Goal: Information Seeking & Learning: Find contact information

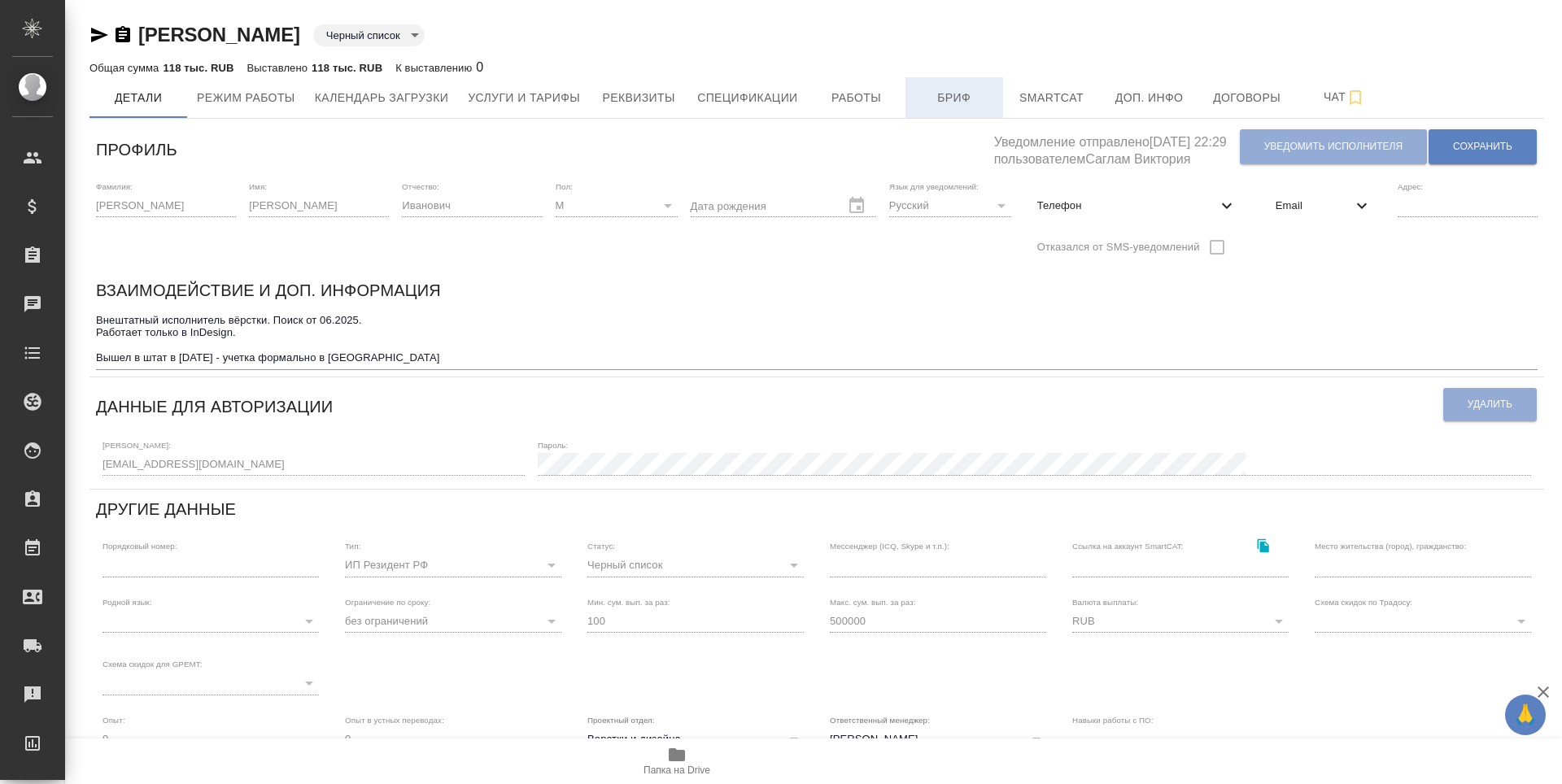
click at [955, 102] on span "Бриф" at bounding box center [955, 98] width 78 height 20
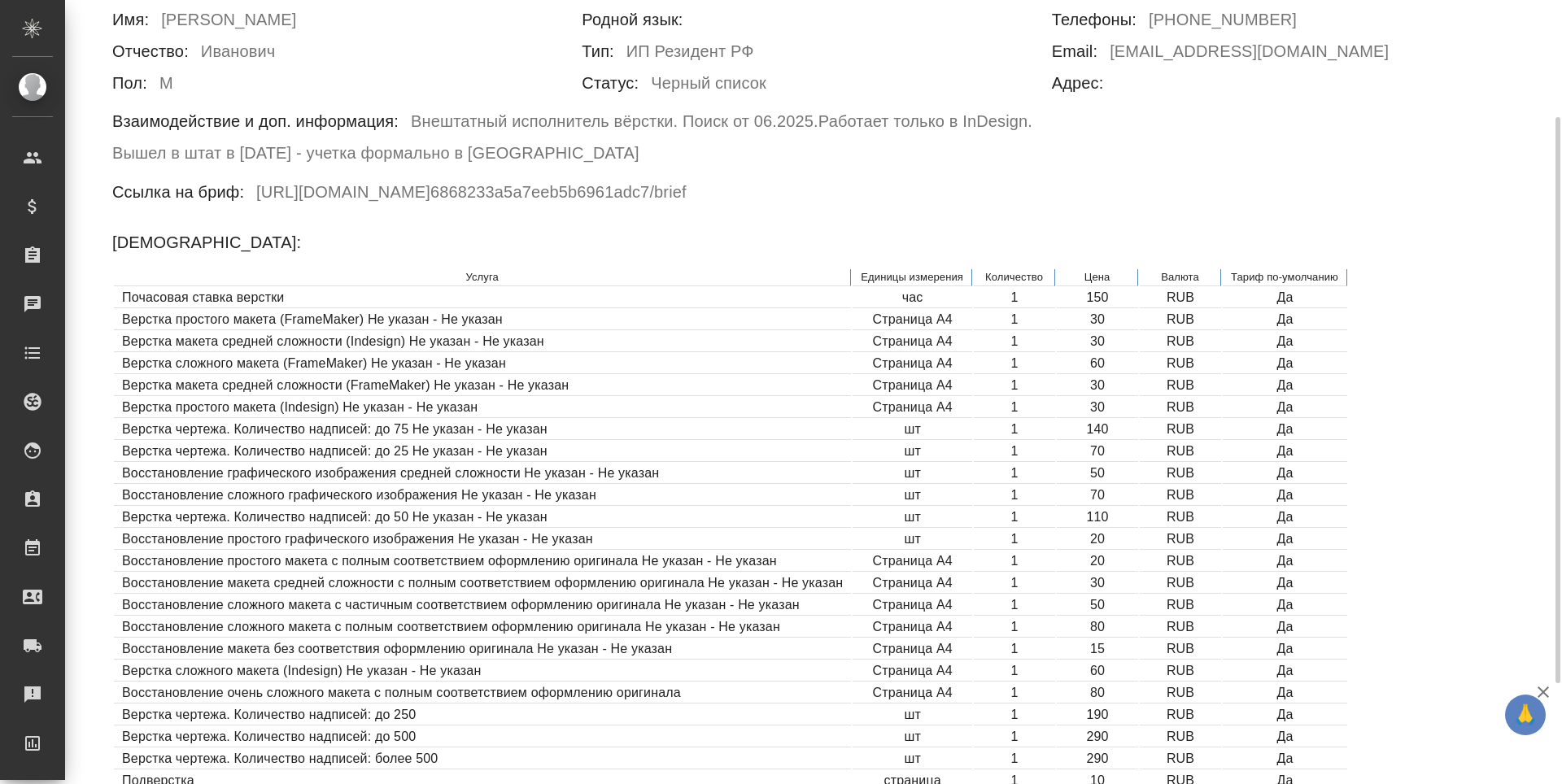
scroll to position [244, 0]
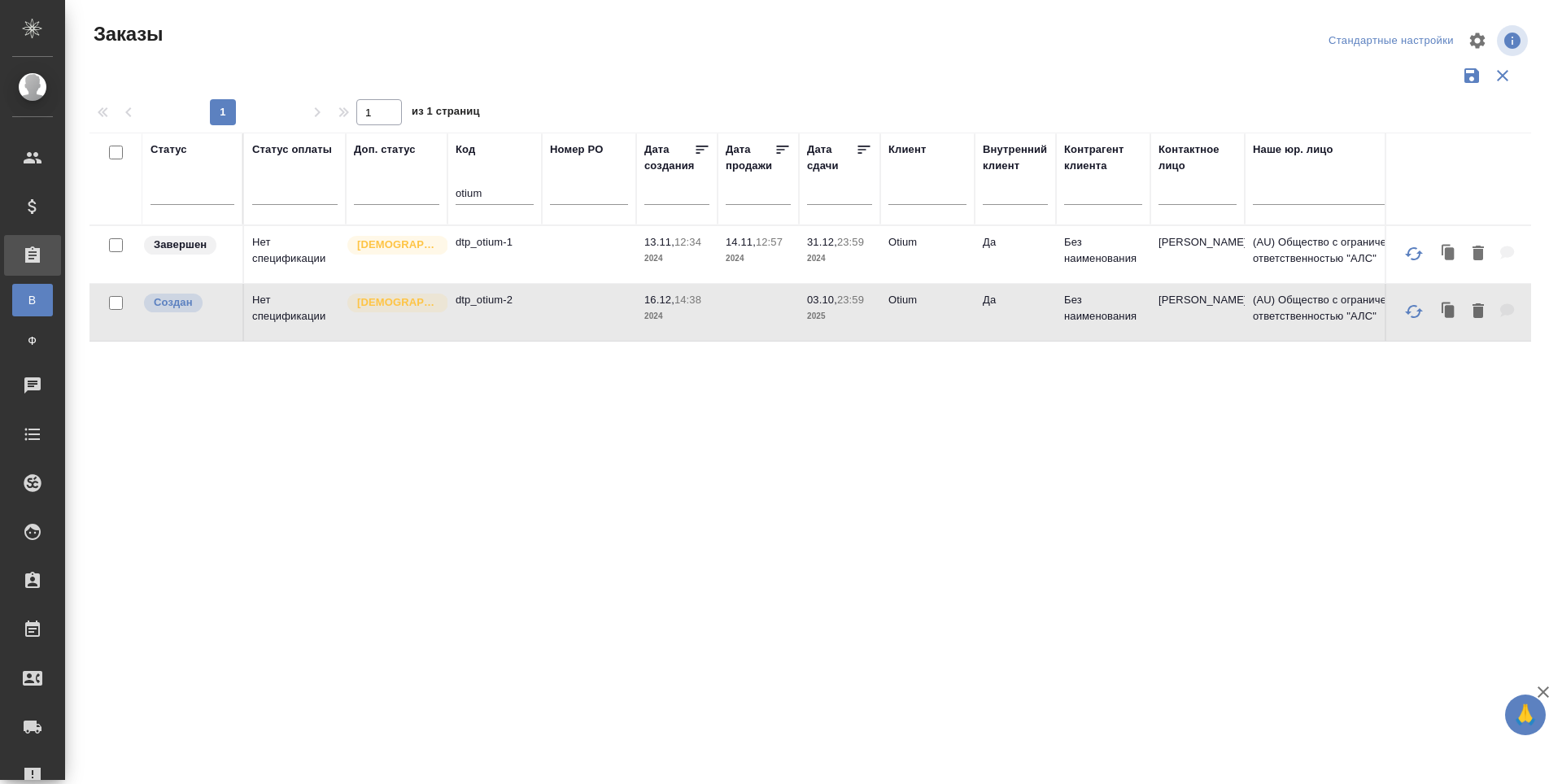
click at [473, 308] on p "dtp_otium-2" at bounding box center [495, 300] width 78 height 16
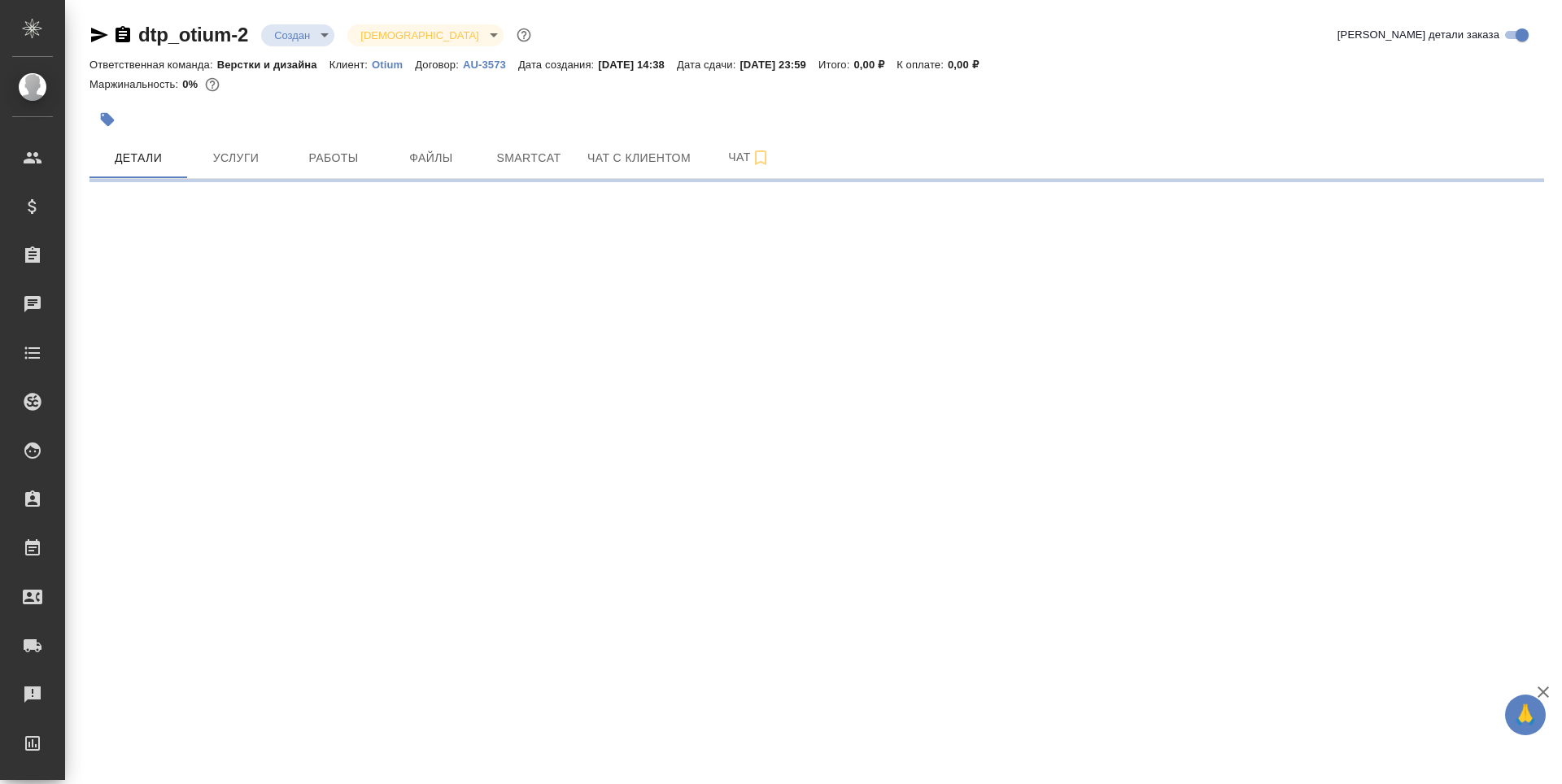
select select "RU"
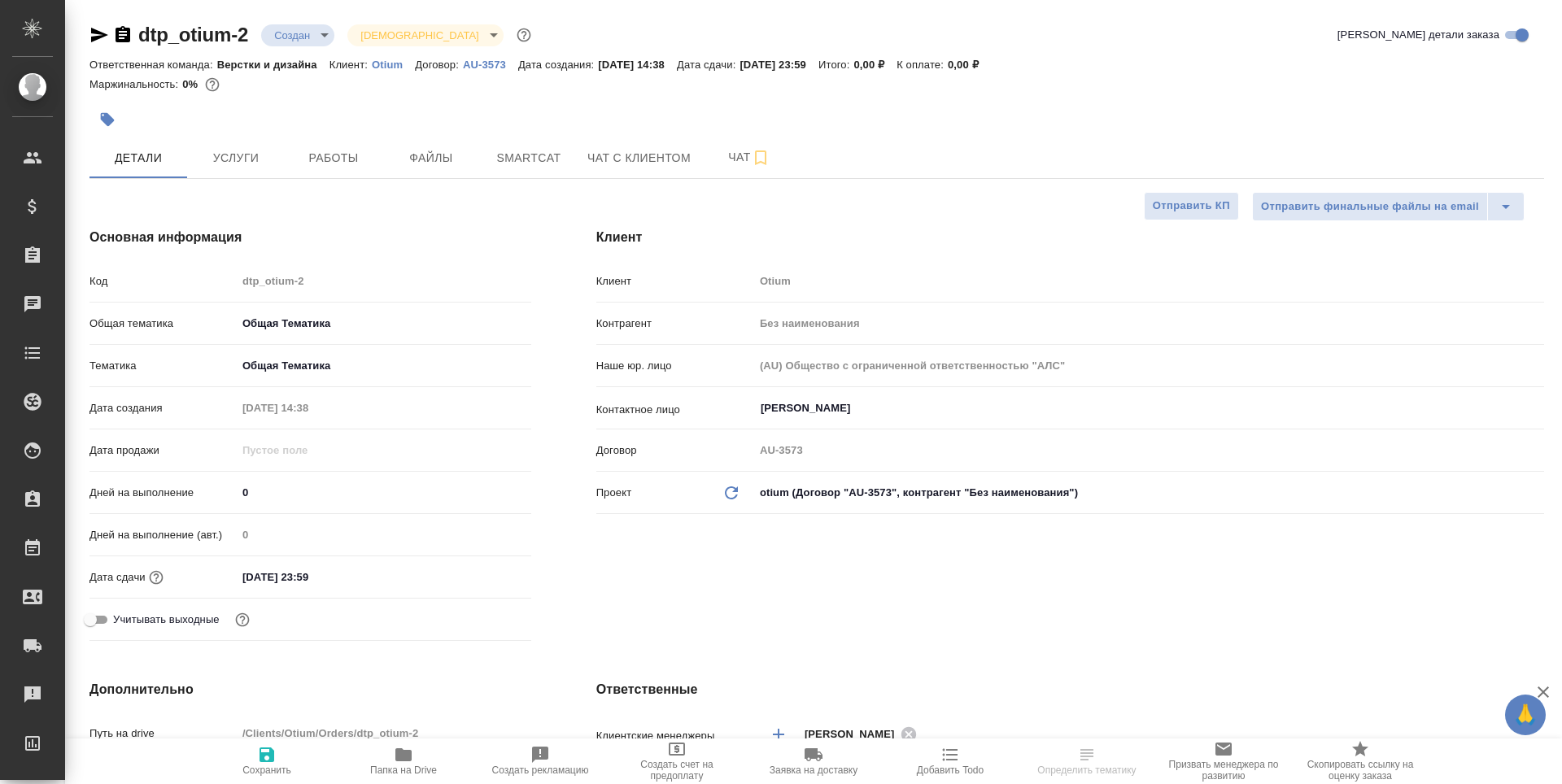
type textarea "x"
click at [338, 163] on span "Работы" at bounding box center [334, 158] width 78 height 20
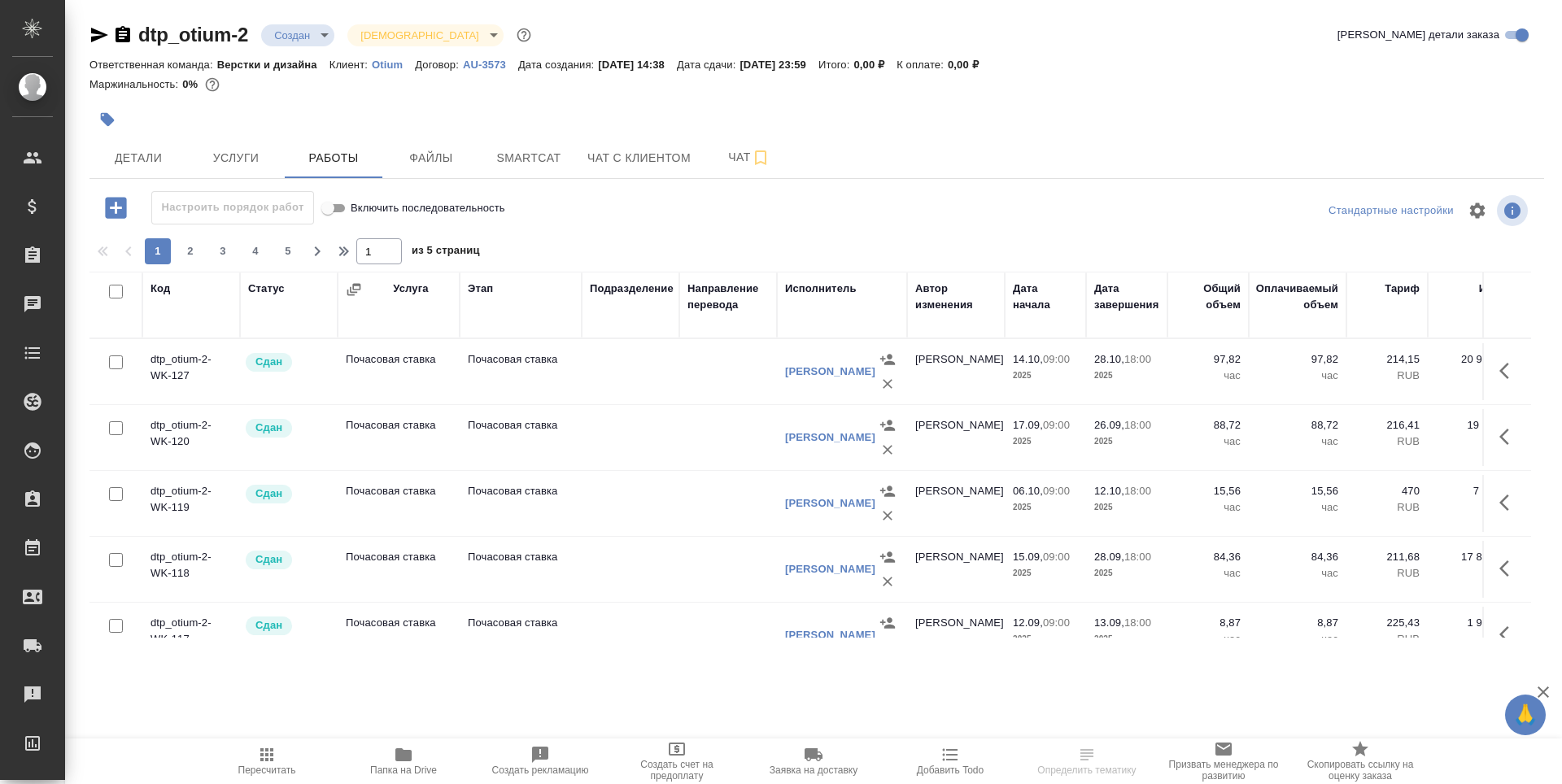
click at [793, 290] on div "Исполнитель" at bounding box center [821, 289] width 72 height 16
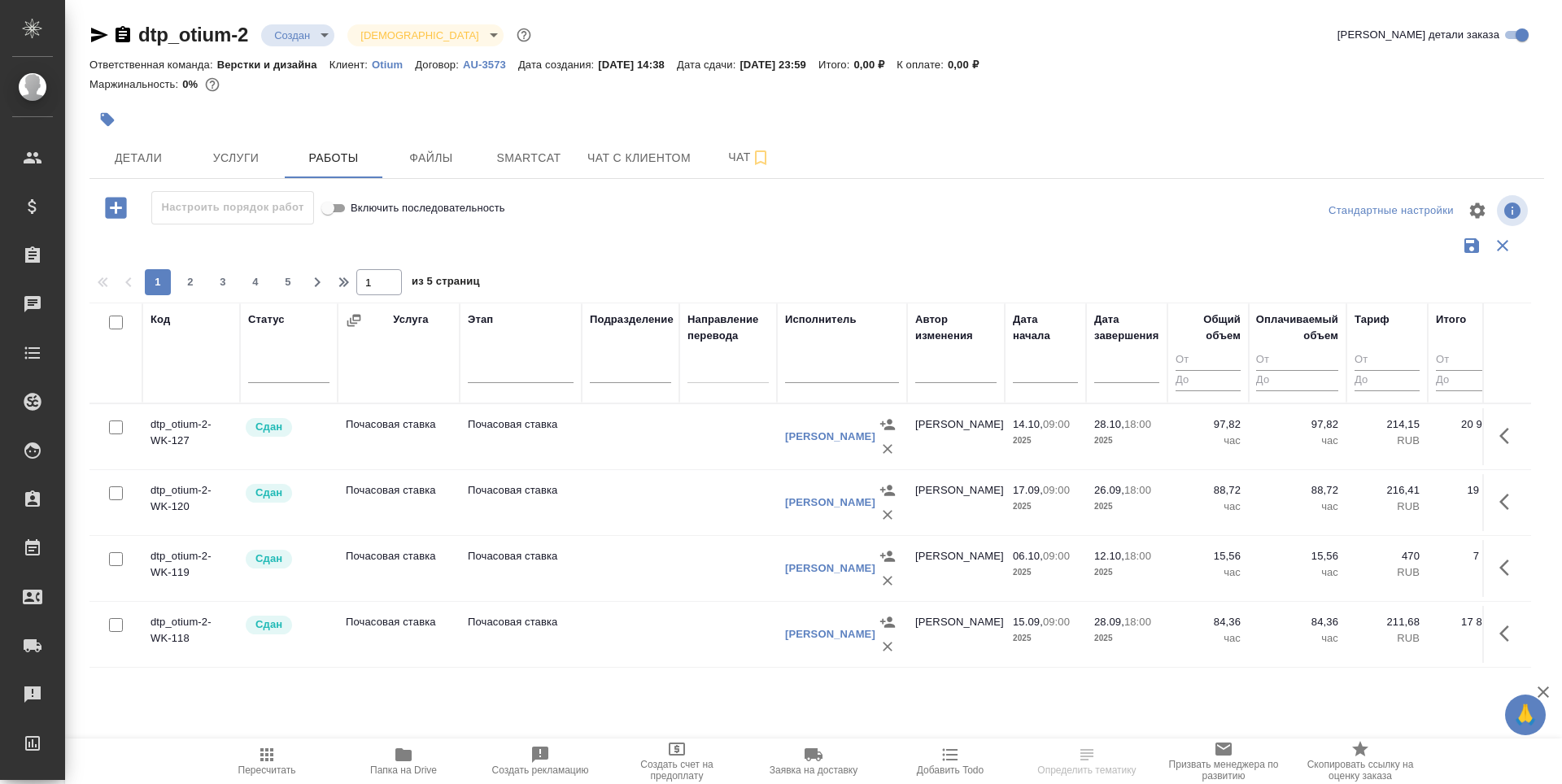
click at [800, 377] on input "text" at bounding box center [842, 372] width 114 height 20
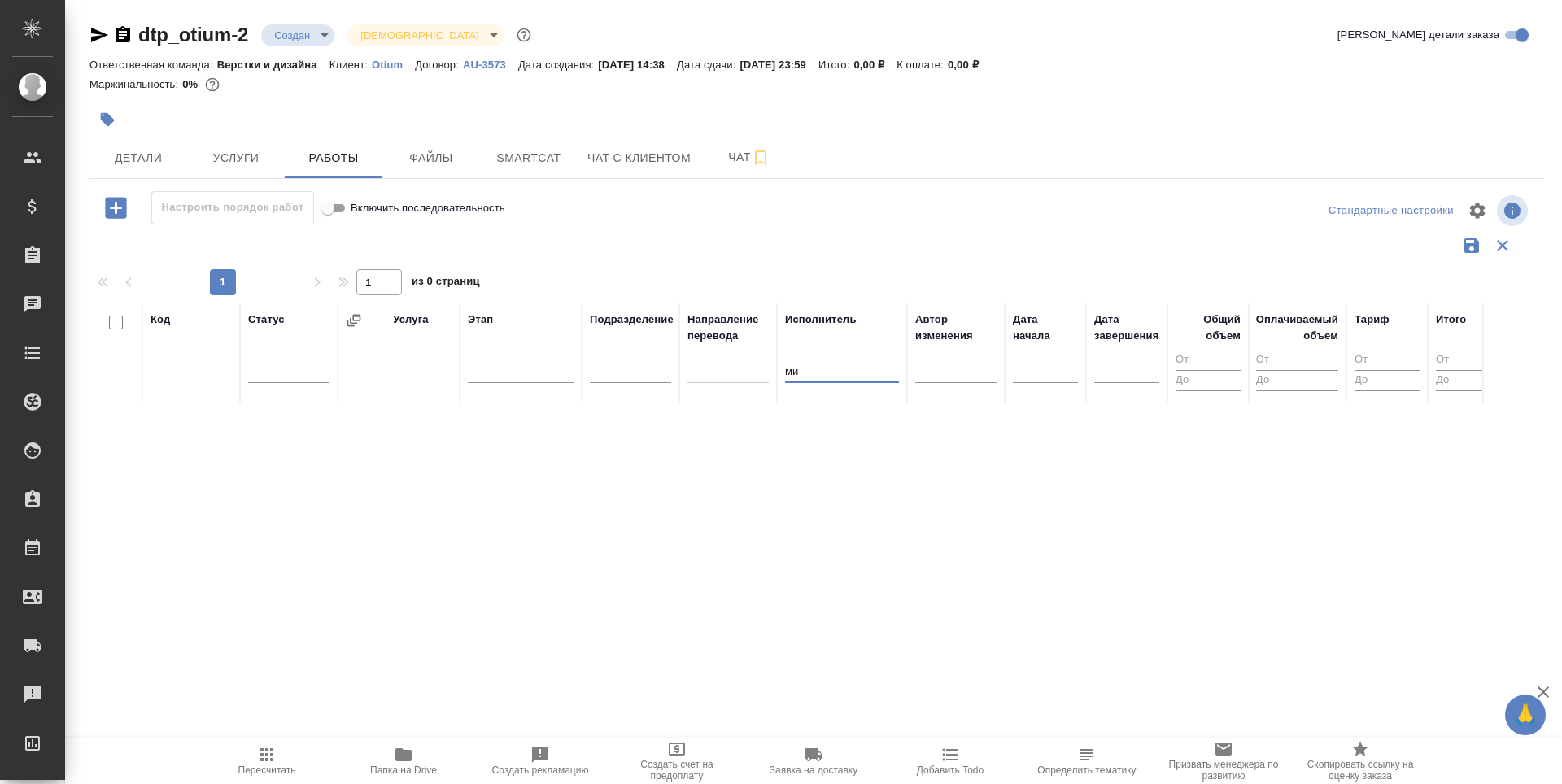
type input "м"
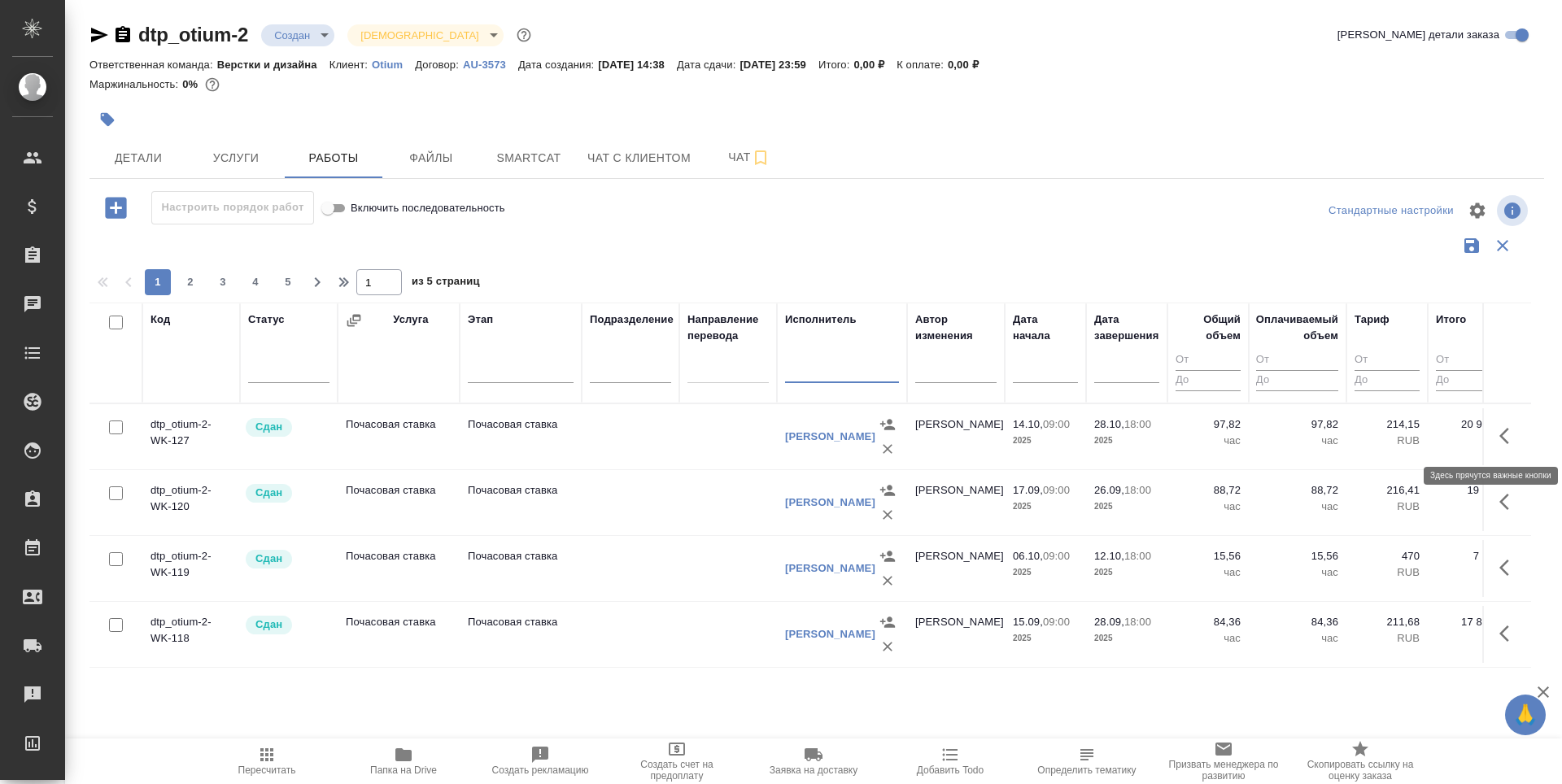
click at [1490, 440] on button "button" at bounding box center [1510, 436] width 39 height 39
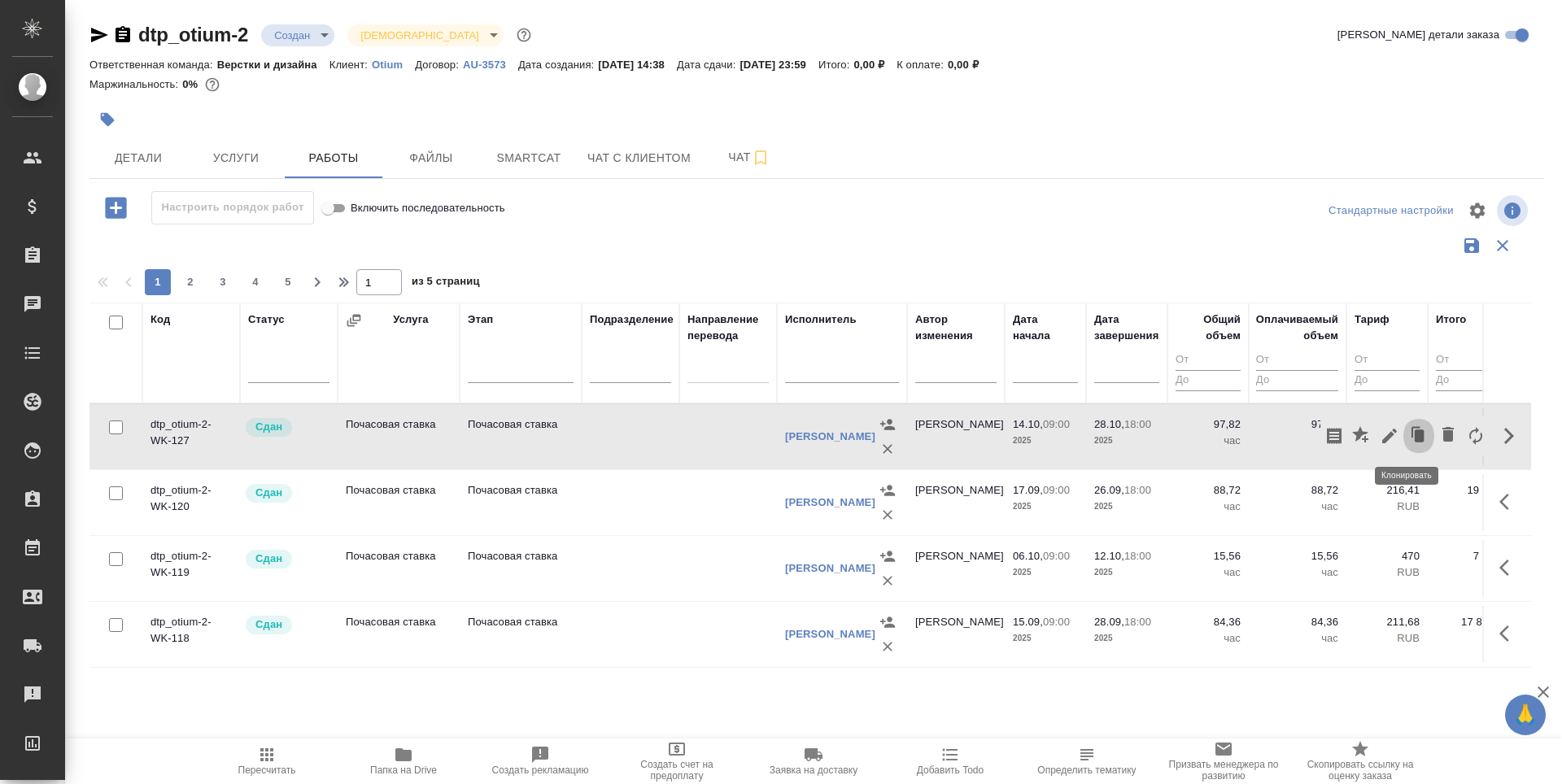
click at [1407, 433] on icon "button" at bounding box center [1419, 436] width 23 height 23
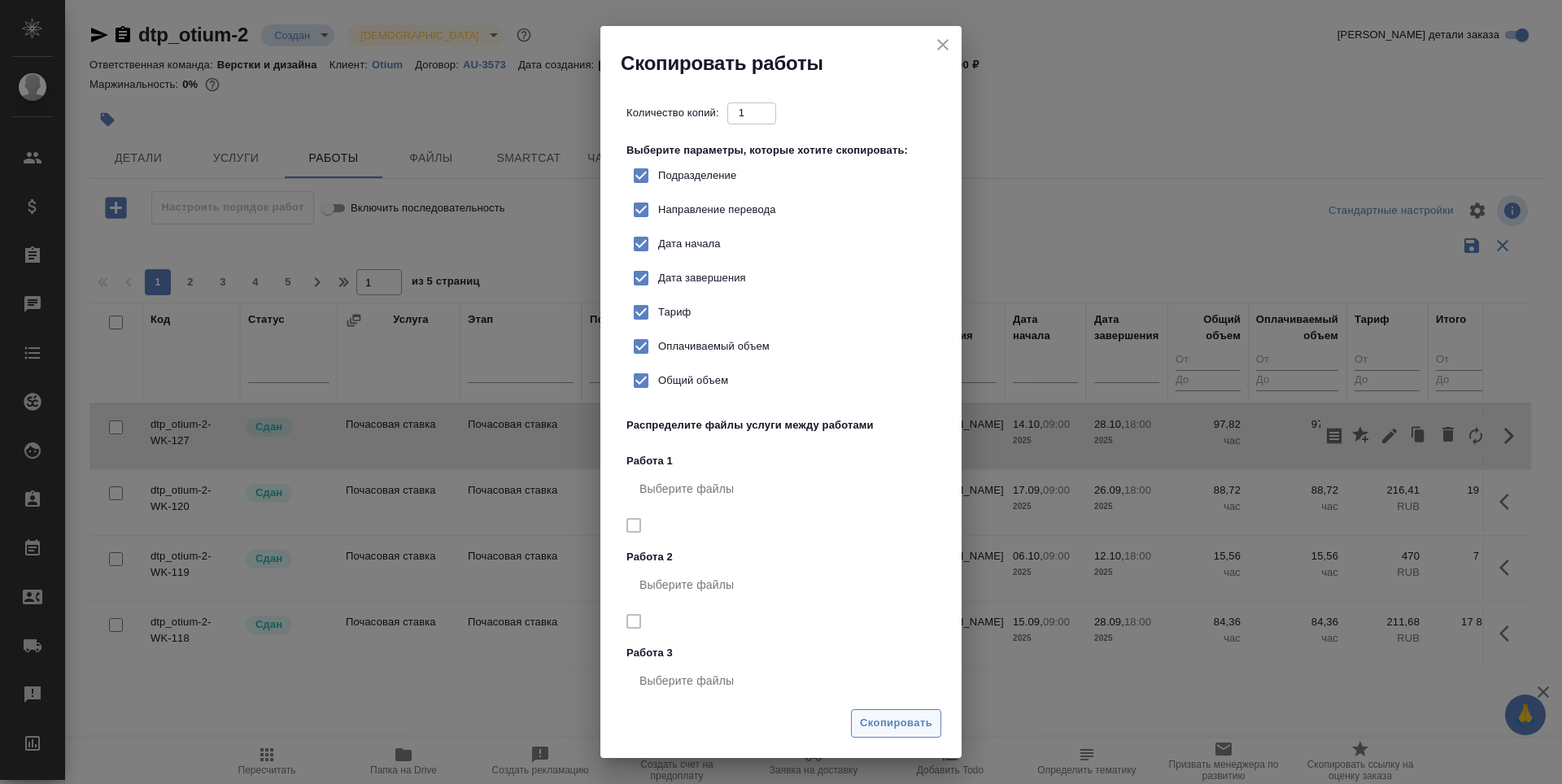
click at [898, 719] on span "Скопировать" at bounding box center [896, 723] width 73 height 19
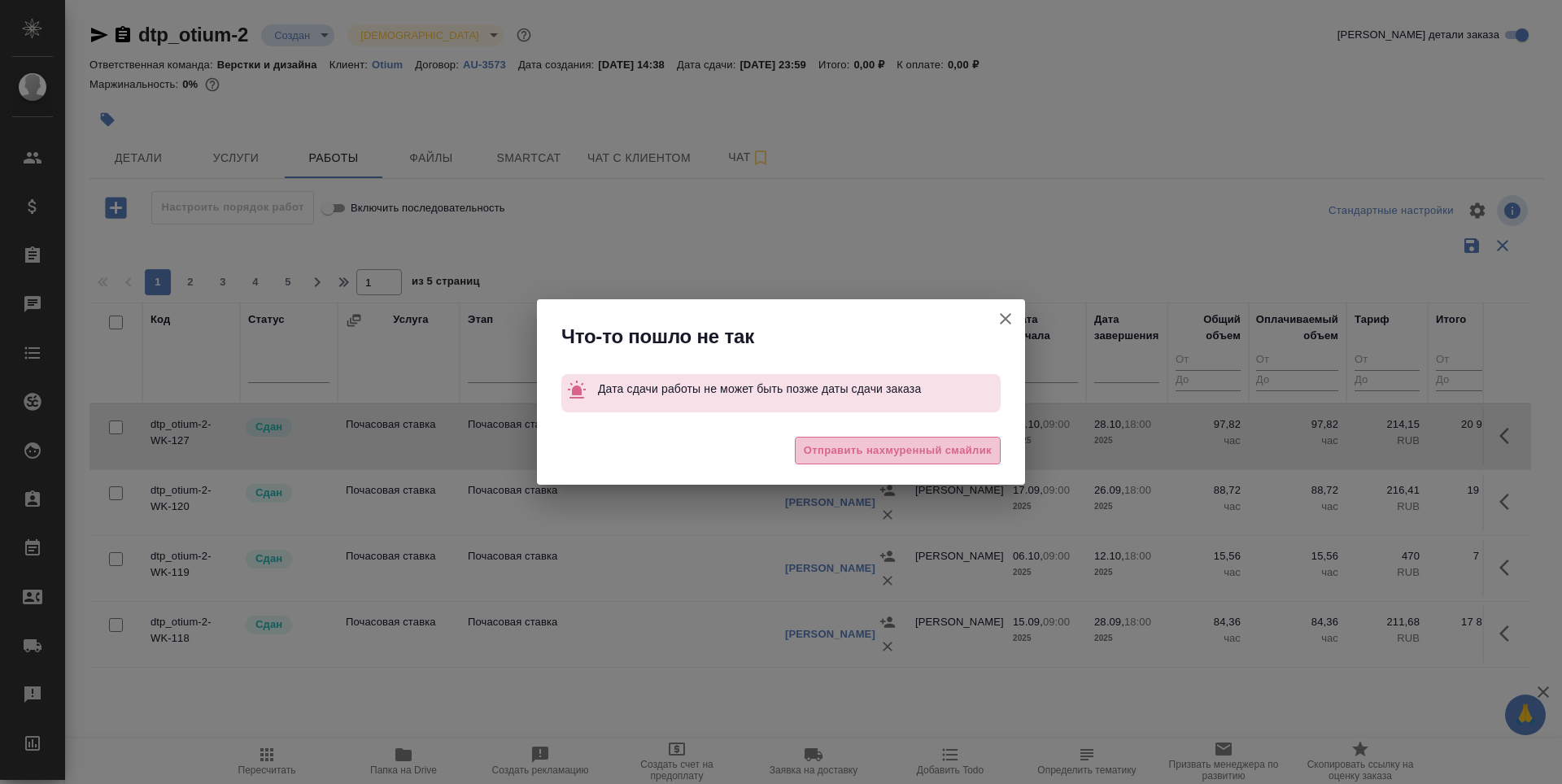
click at [881, 455] on span "Отправить нахмуренный смайлик" at bounding box center [898, 451] width 188 height 19
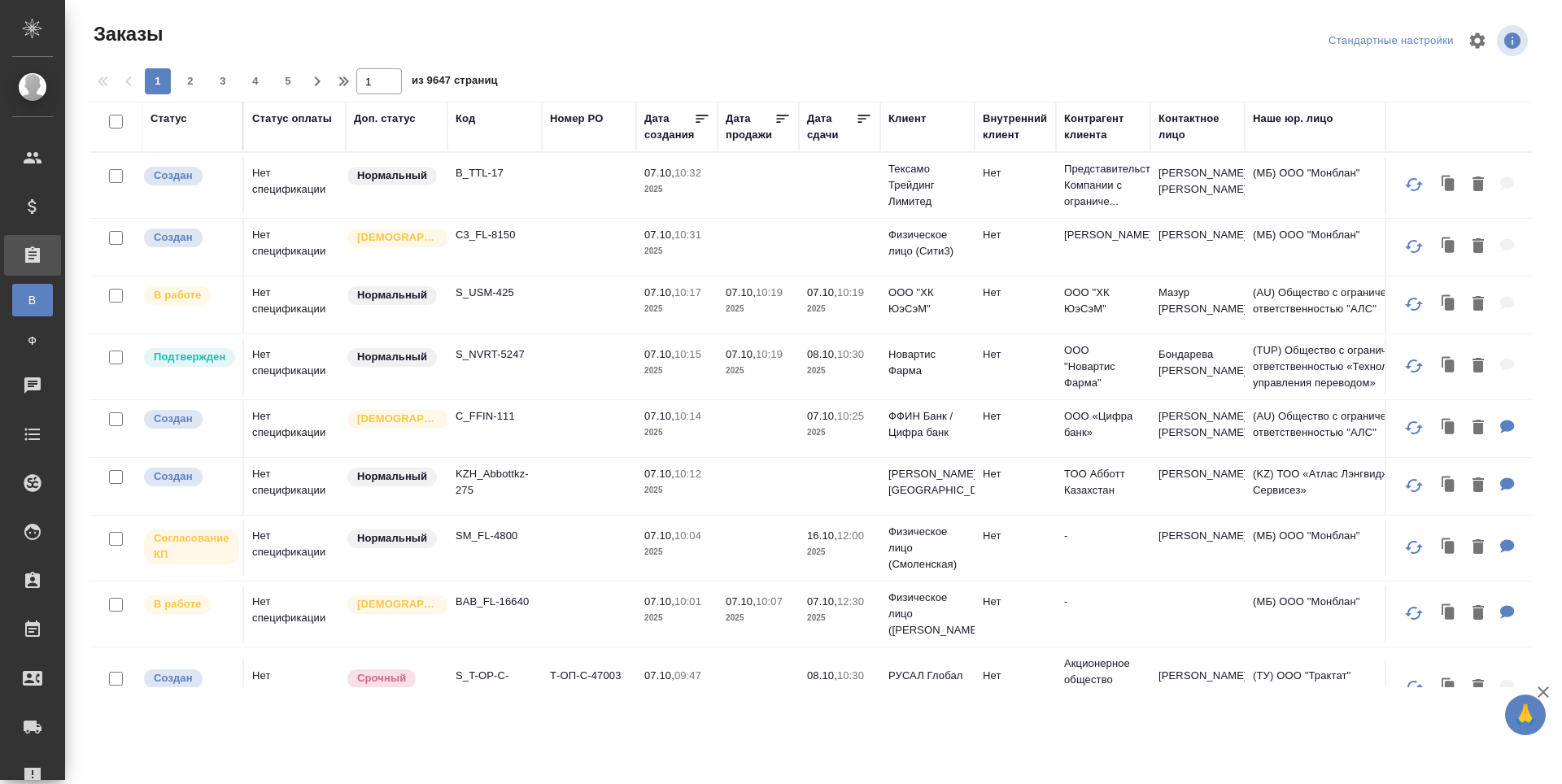
click at [462, 122] on div "Код" at bounding box center [465, 119] width 20 height 16
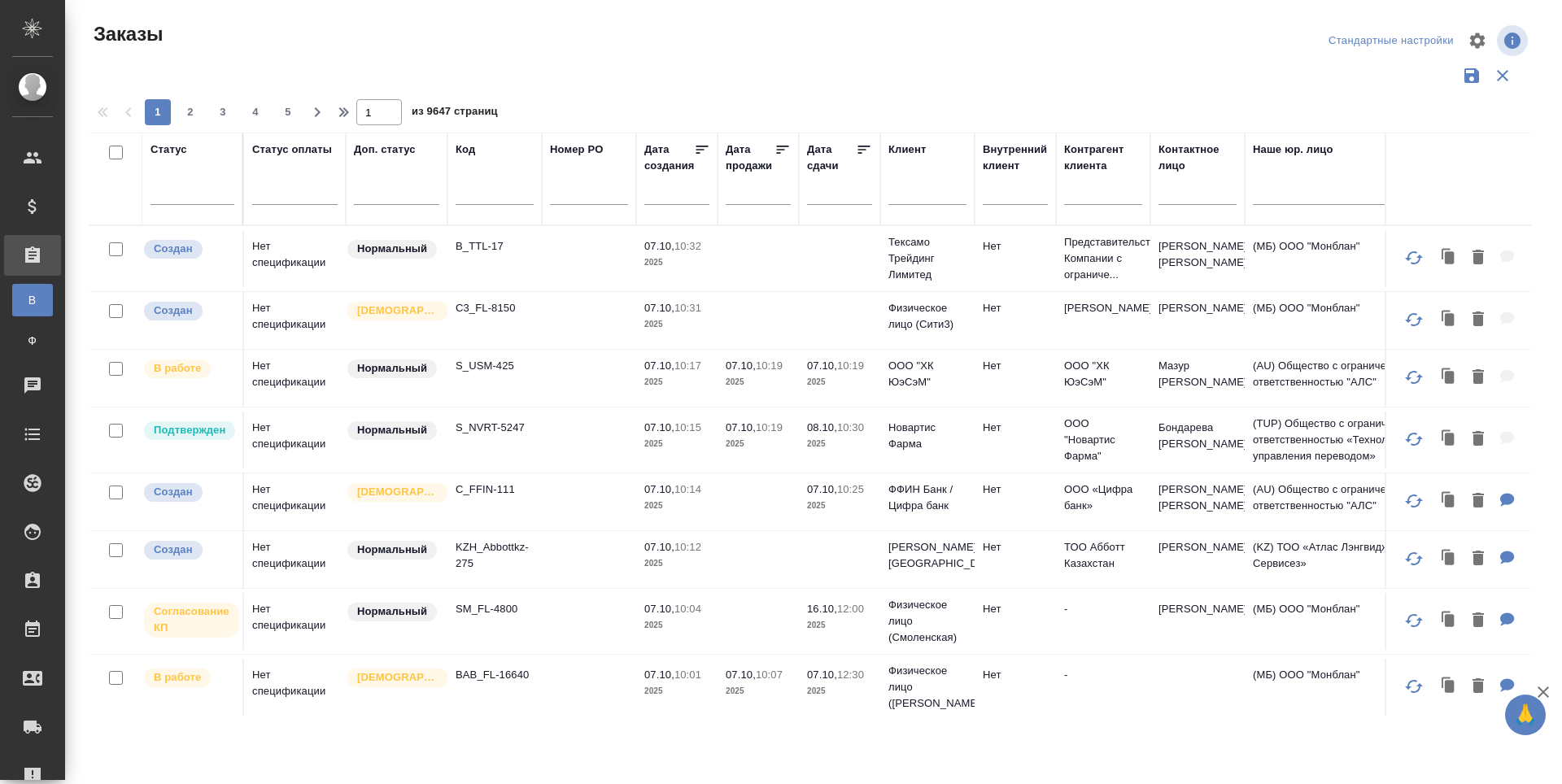
click at [465, 194] on input "text" at bounding box center [495, 194] width 78 height 20
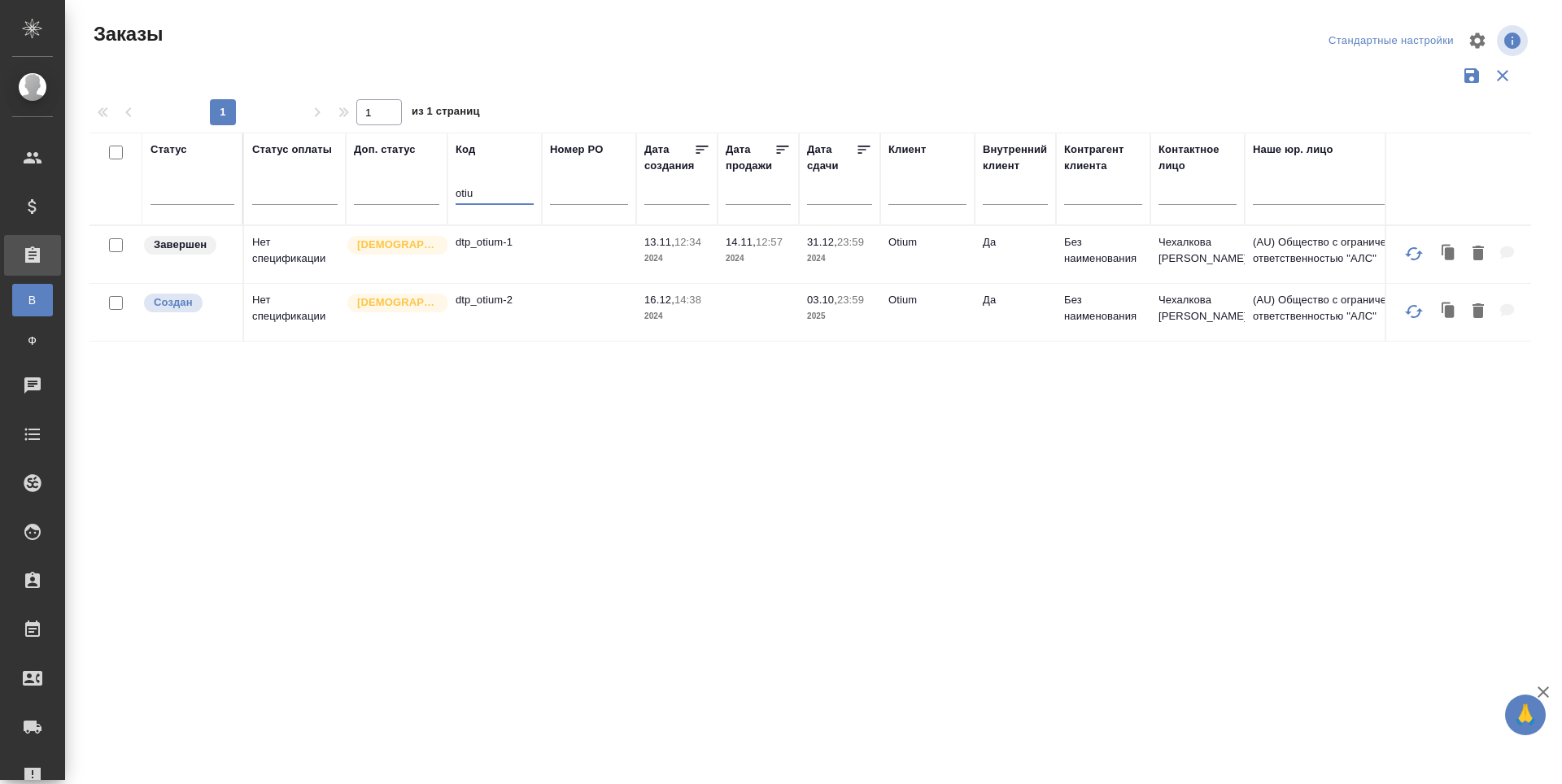
type input "otiu"
click at [480, 326] on td "dtp_otium-2" at bounding box center [495, 313] width 94 height 57
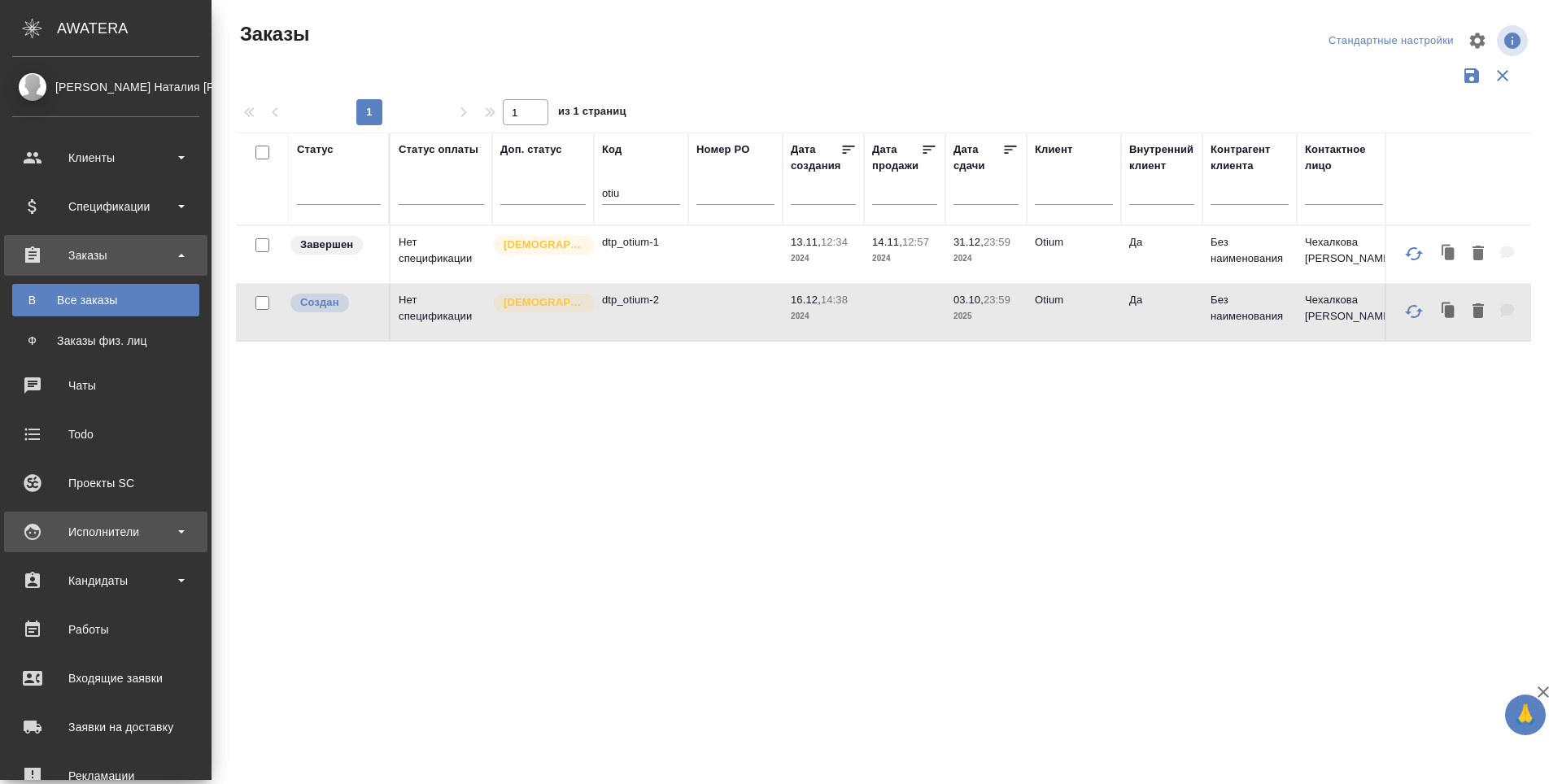
click at [121, 527] on div "Исполнители" at bounding box center [106, 531] width 187 height 24
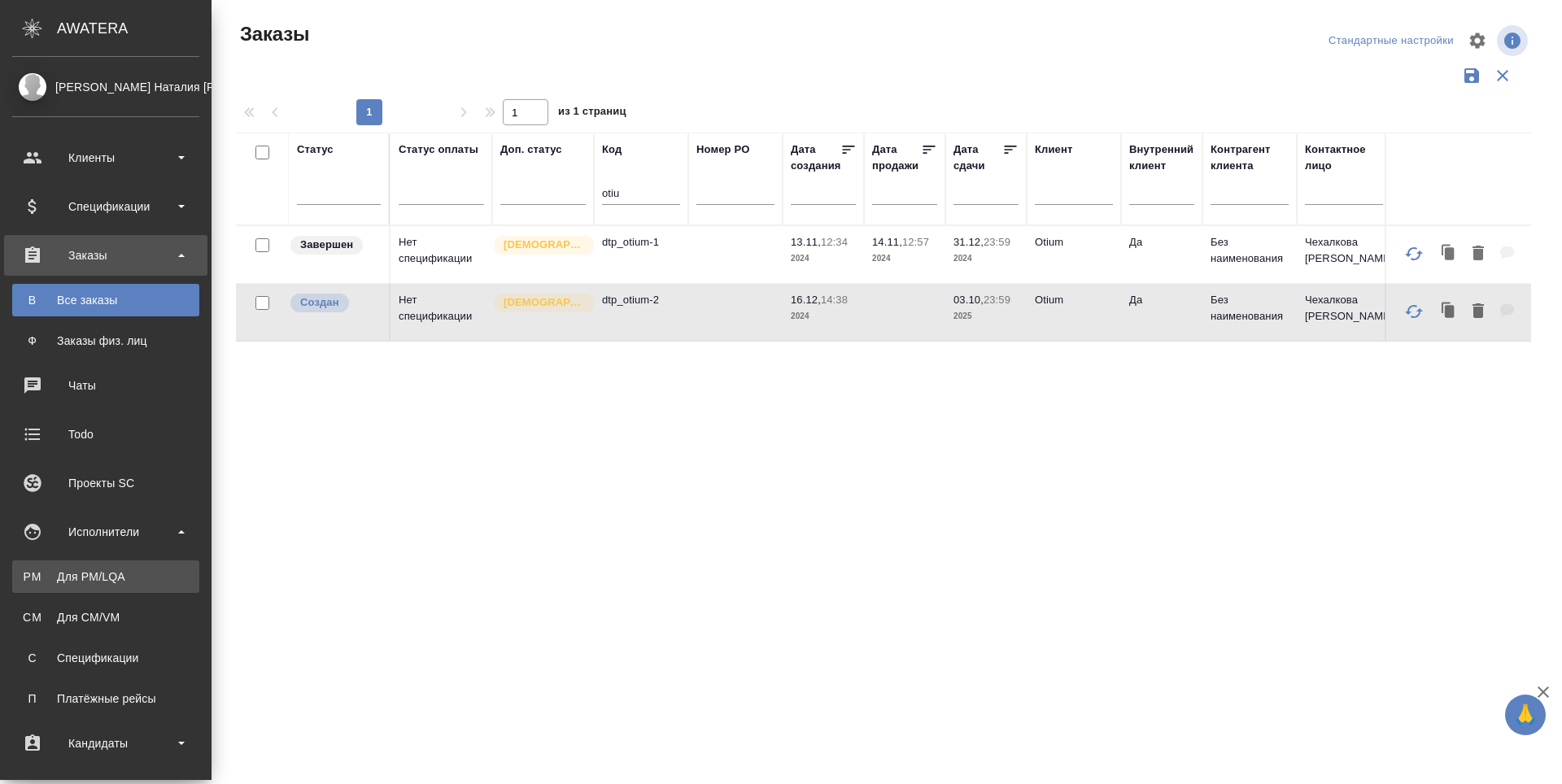
click at [111, 578] on div "Для PM/LQA" at bounding box center [106, 576] width 170 height 16
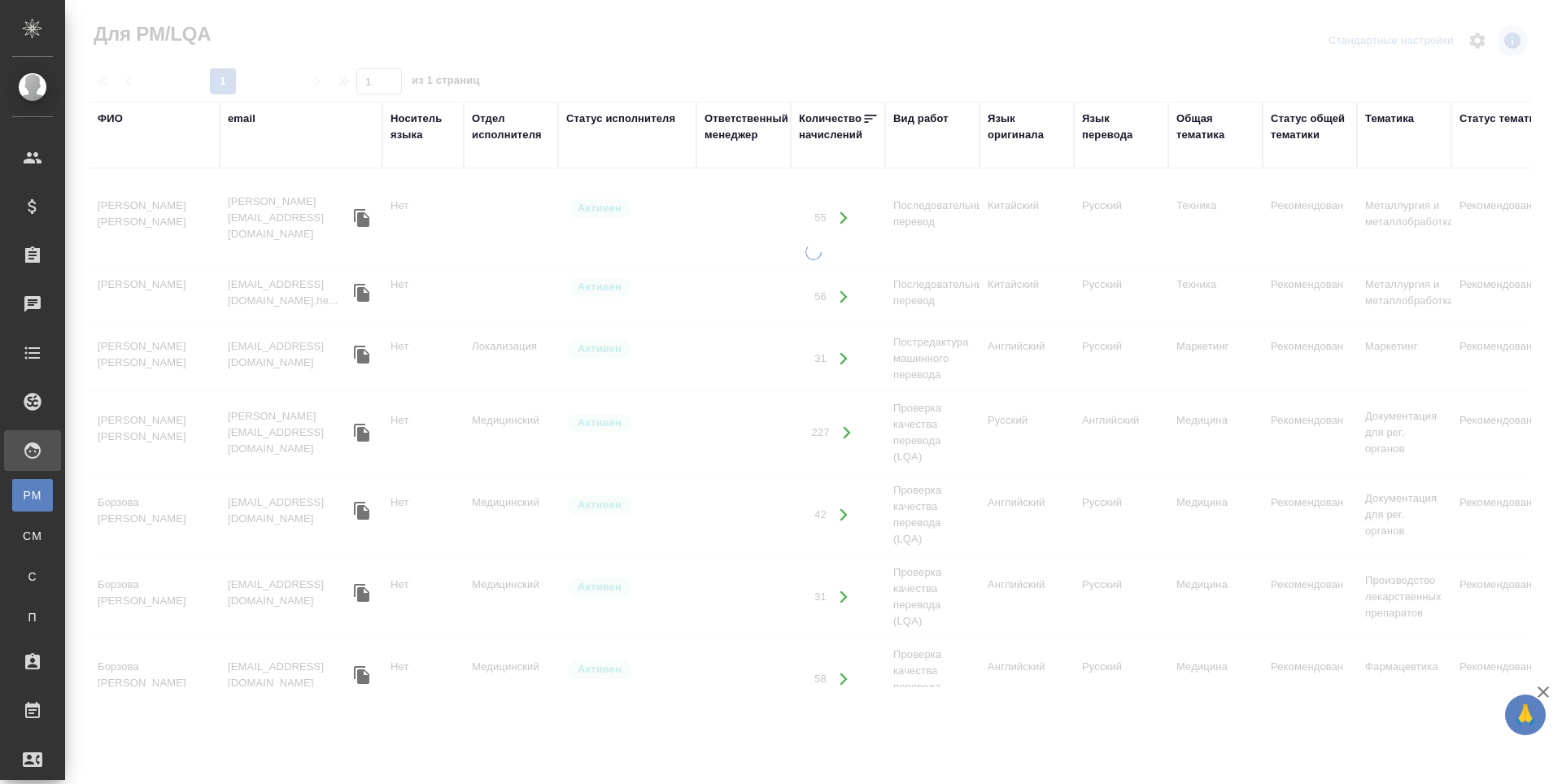
click at [111, 120] on div "ФИО" at bounding box center [110, 119] width 25 height 16
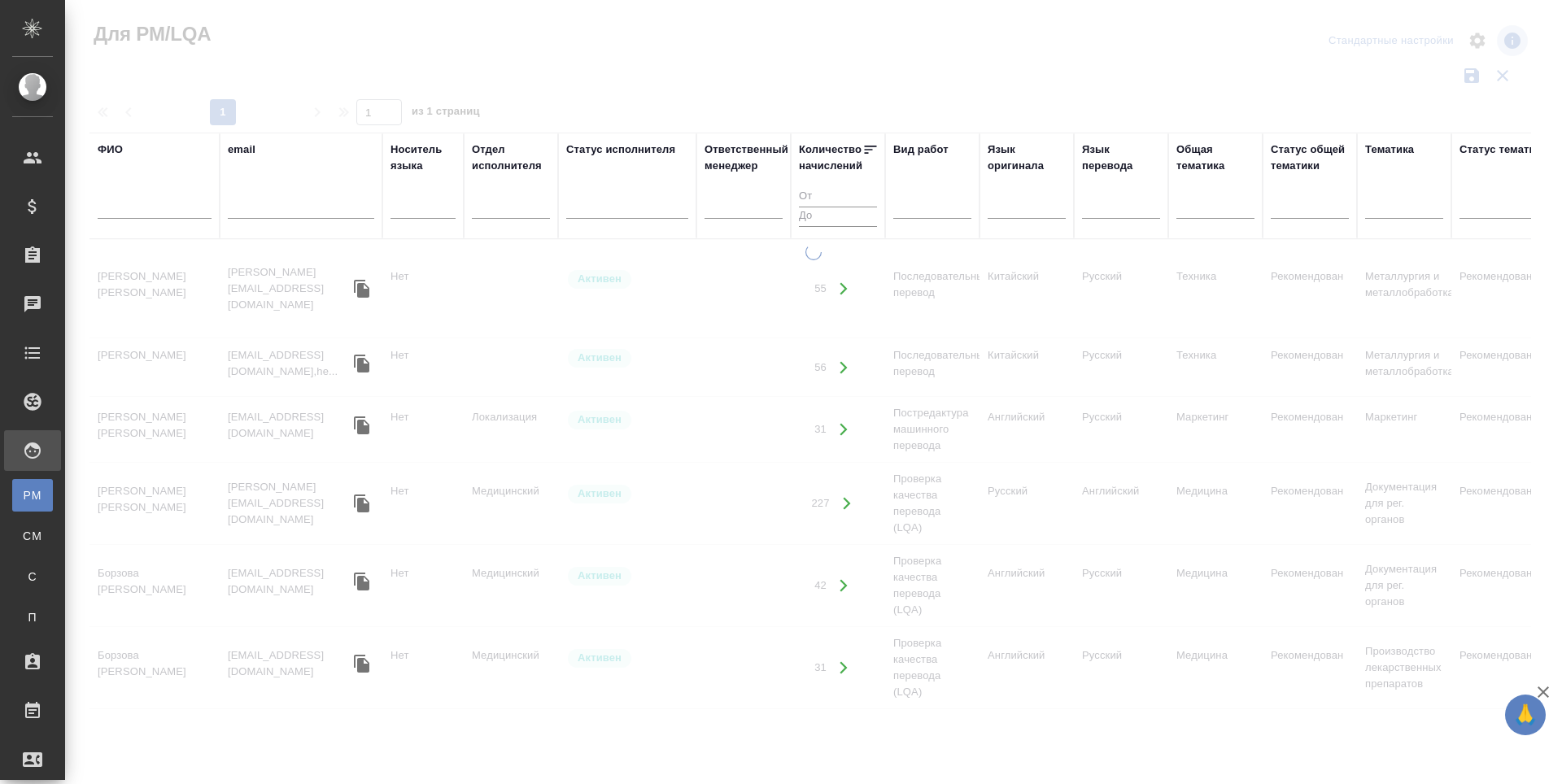
click at [112, 211] on input "text" at bounding box center [155, 209] width 114 height 20
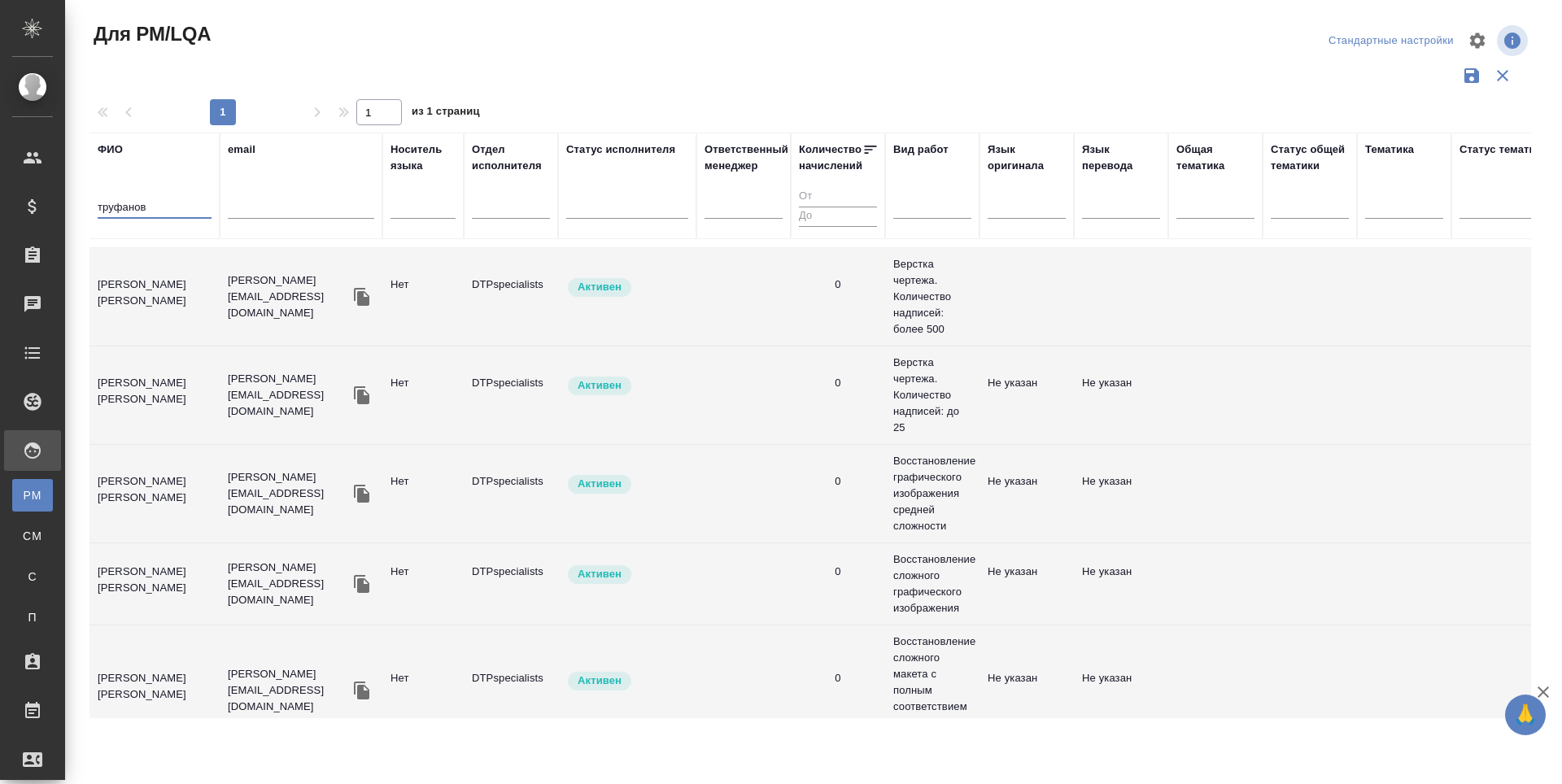
scroll to position [162, 0]
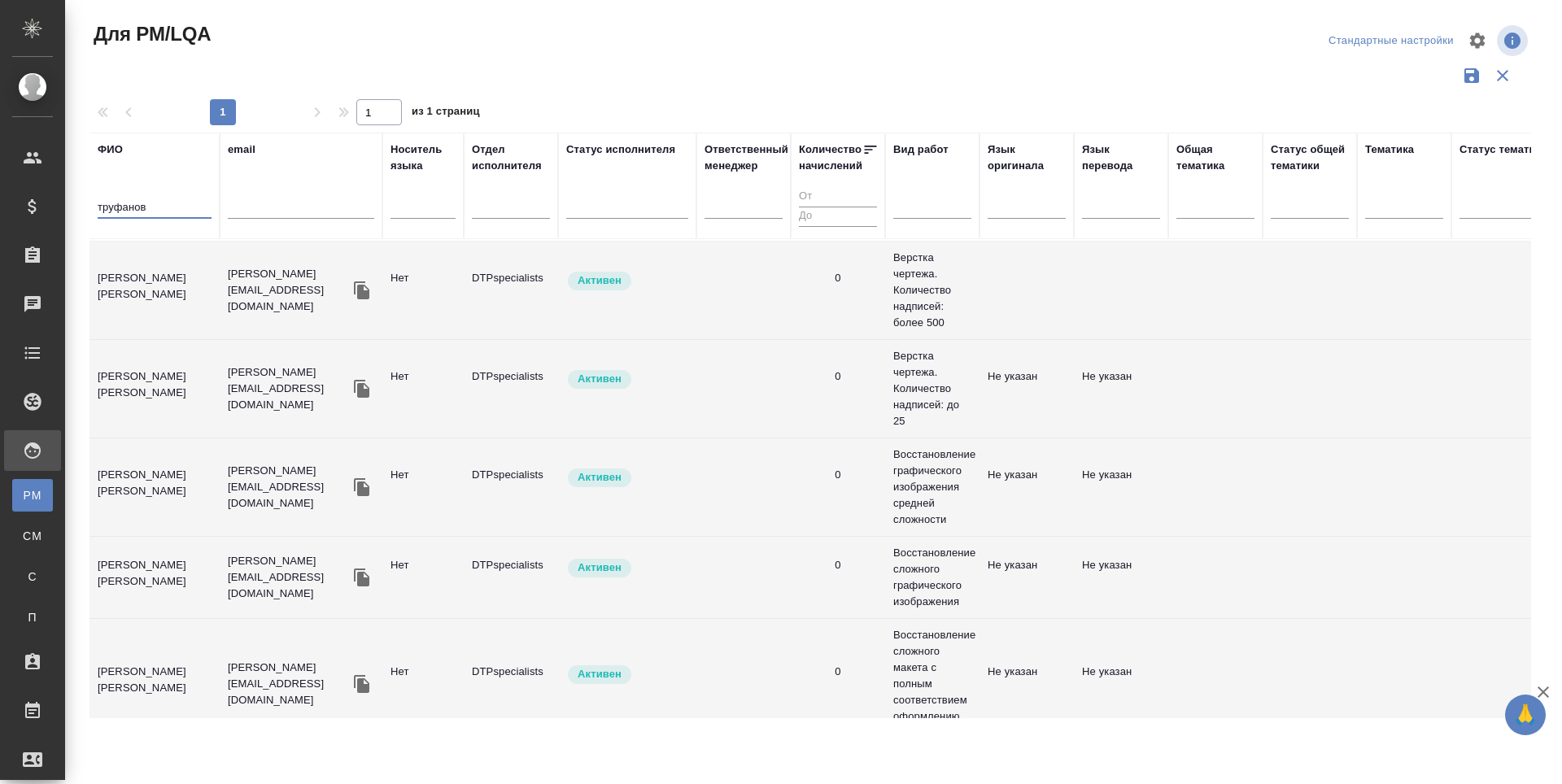
type input "труфанов"
click at [169, 469] on td "[PERSON_NAME]" at bounding box center [155, 487] width 131 height 57
click at [169, 470] on td "[PERSON_NAME]" at bounding box center [155, 487] width 131 height 57
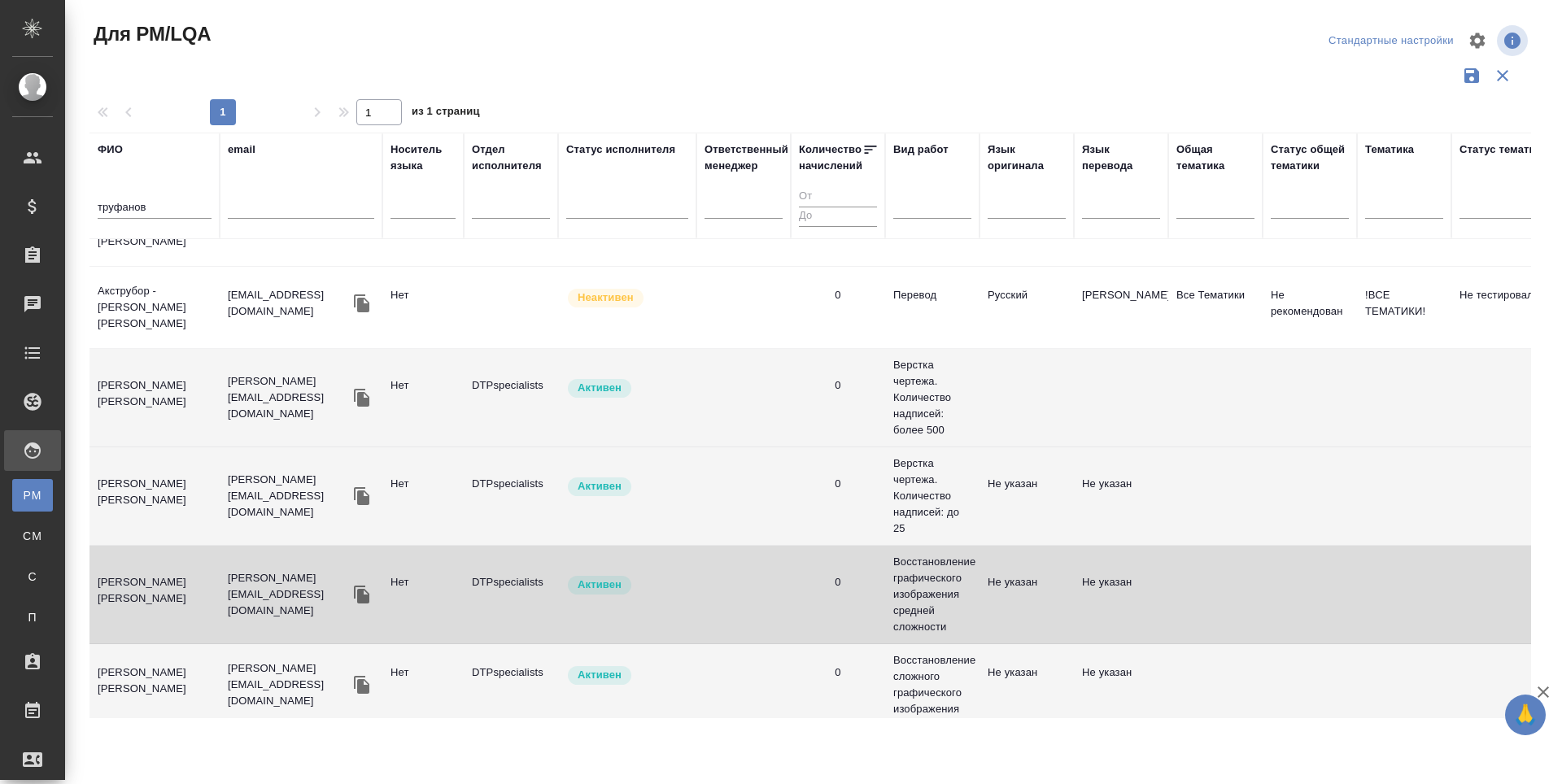
scroll to position [0, 0]
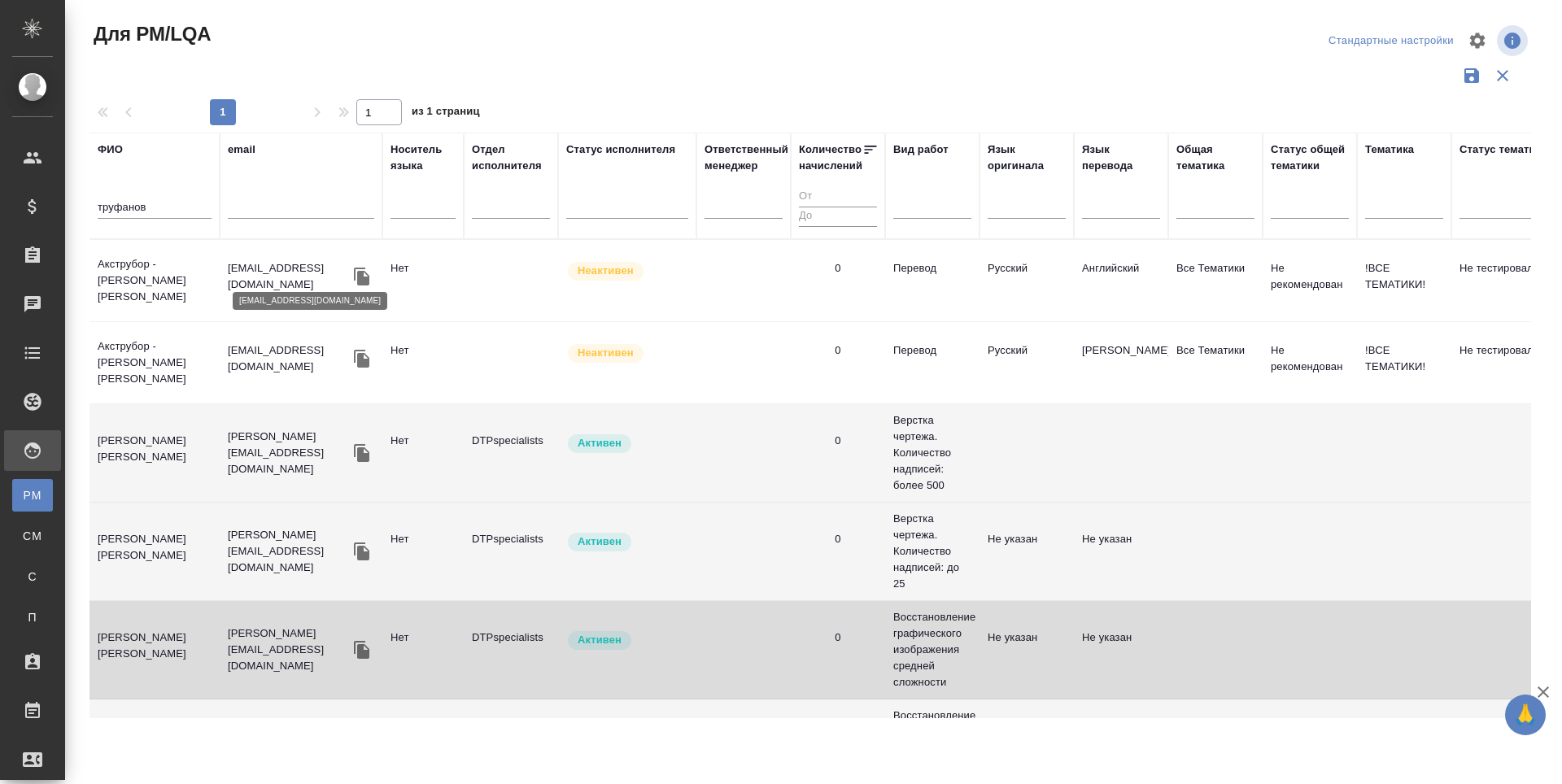
click at [280, 278] on p "akstrubor@rambler.ru" at bounding box center [289, 276] width 122 height 33
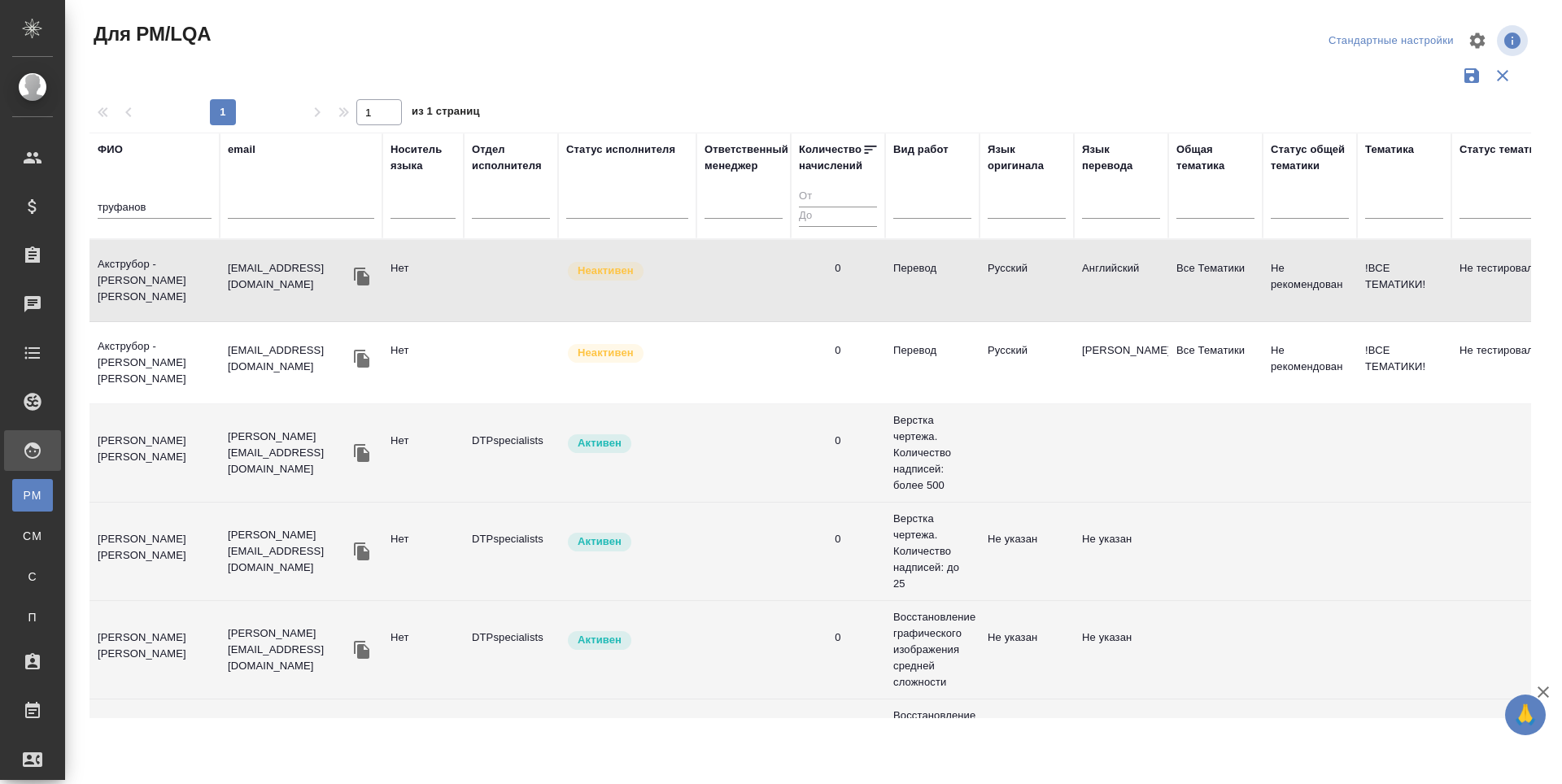
click at [195, 552] on td "[PERSON_NAME]" at bounding box center [155, 551] width 131 height 57
click at [196, 551] on td "[PERSON_NAME]" at bounding box center [155, 551] width 131 height 57
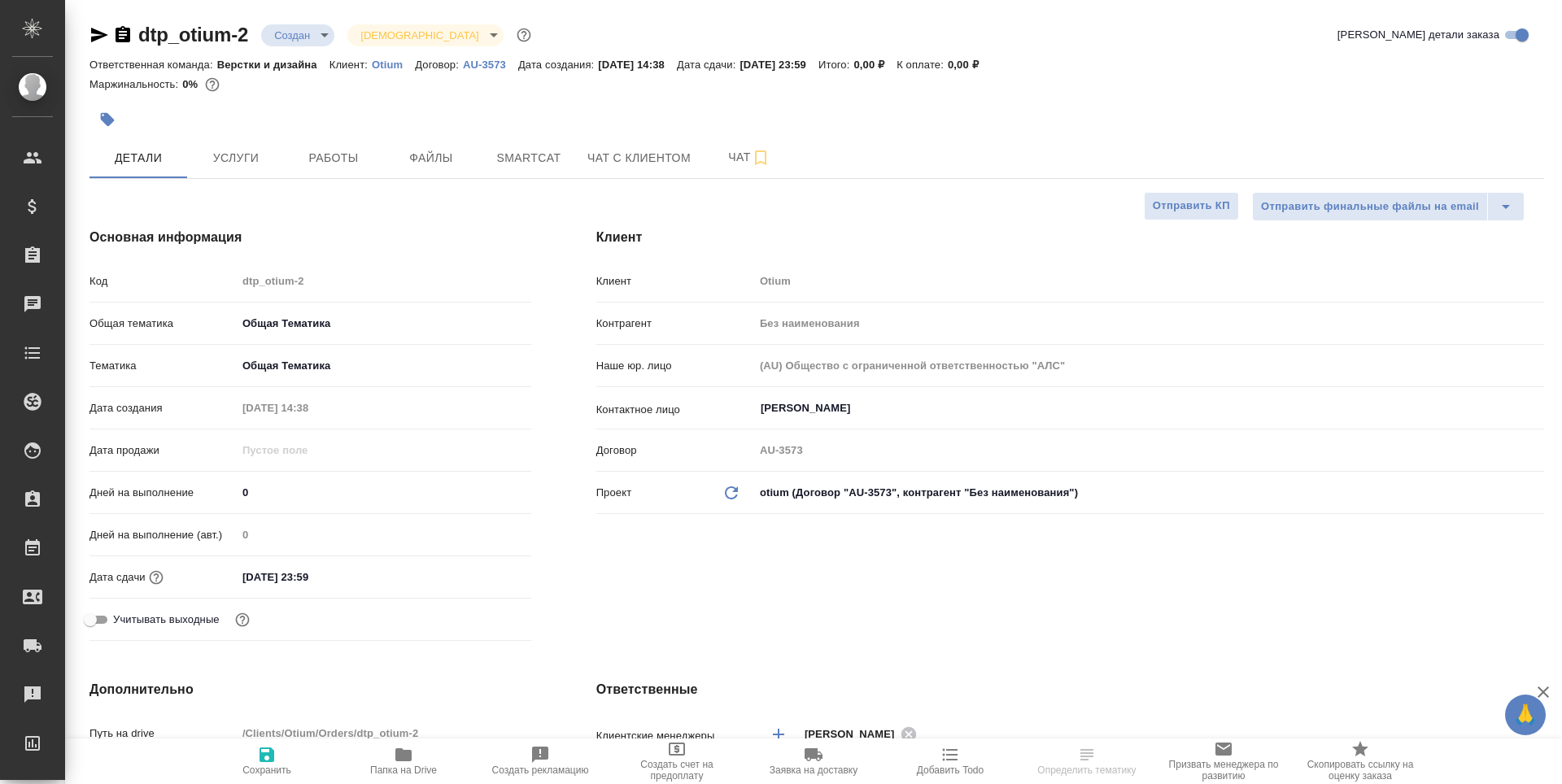
select select "RU"
type textarea "x"
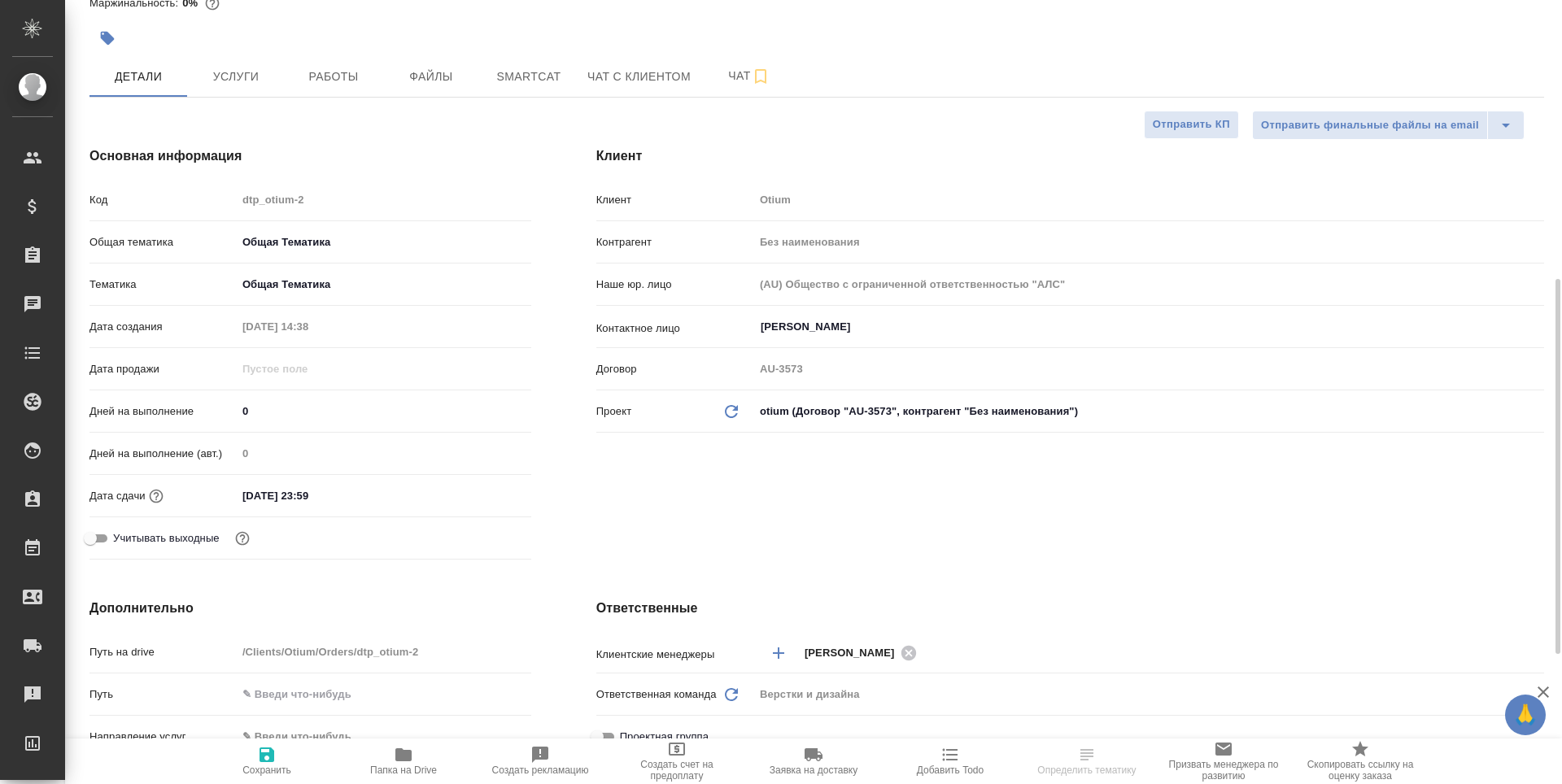
scroll to position [244, 0]
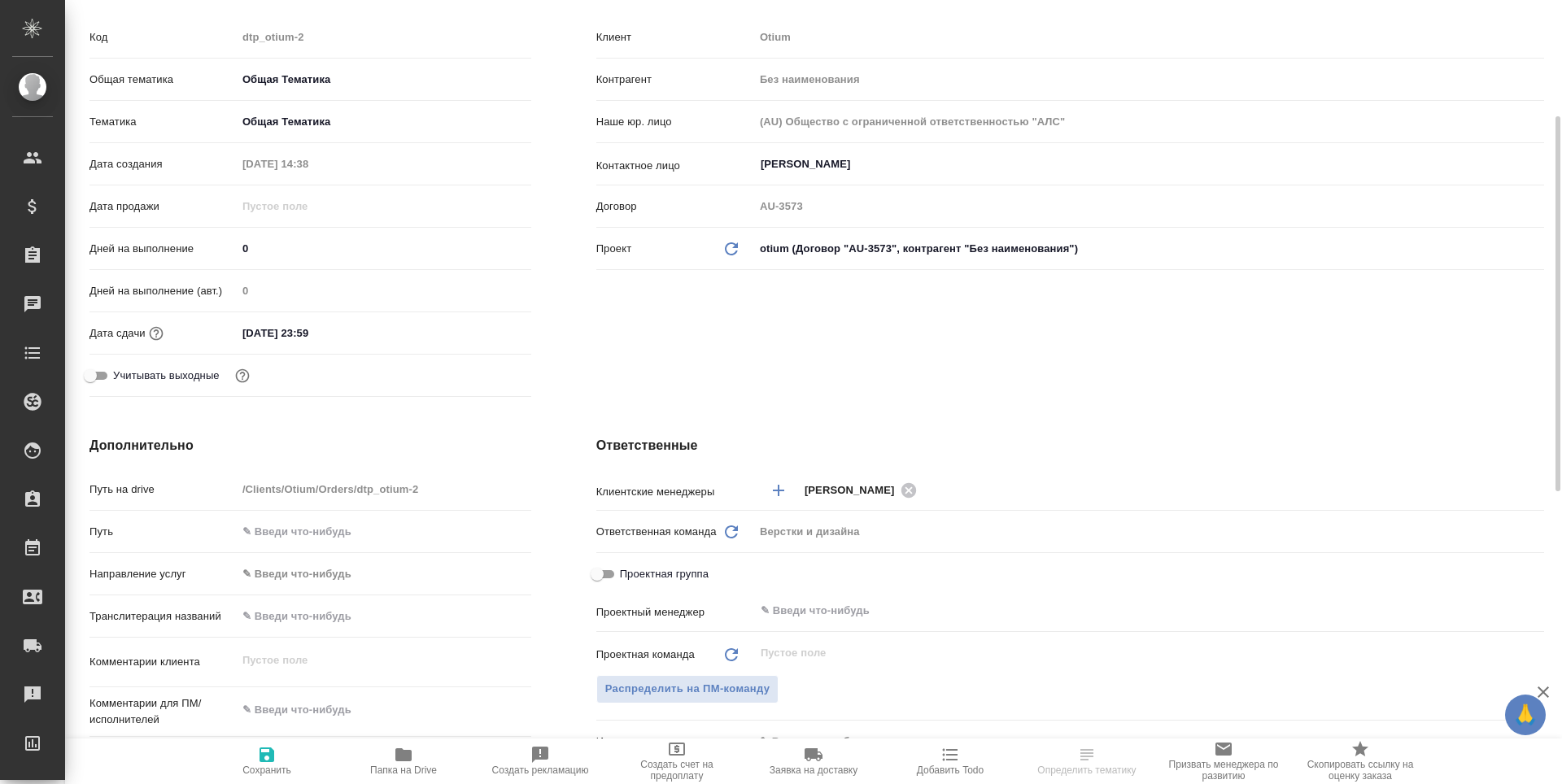
select select "RU"
type textarea "x"
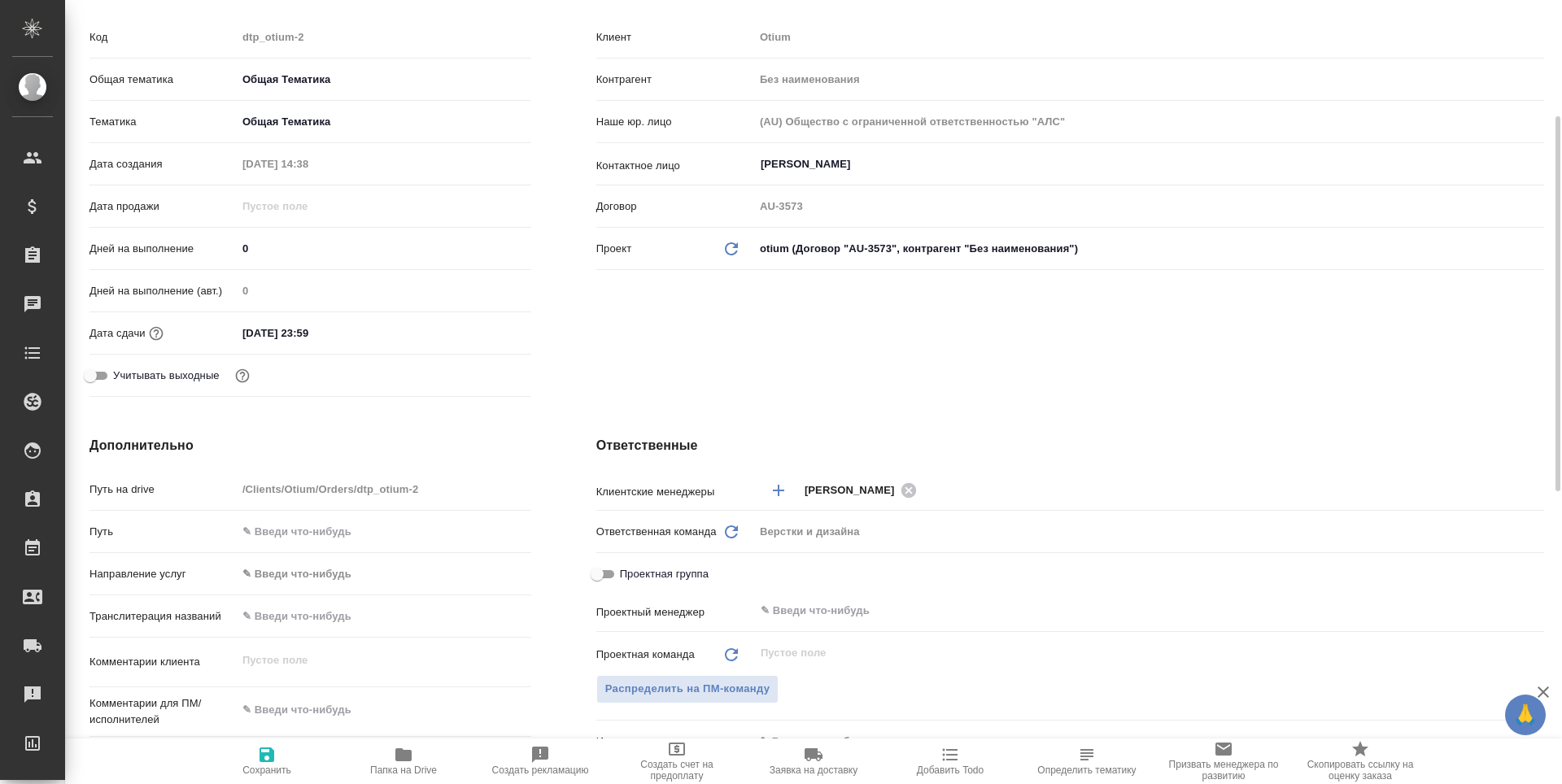
type textarea "x"
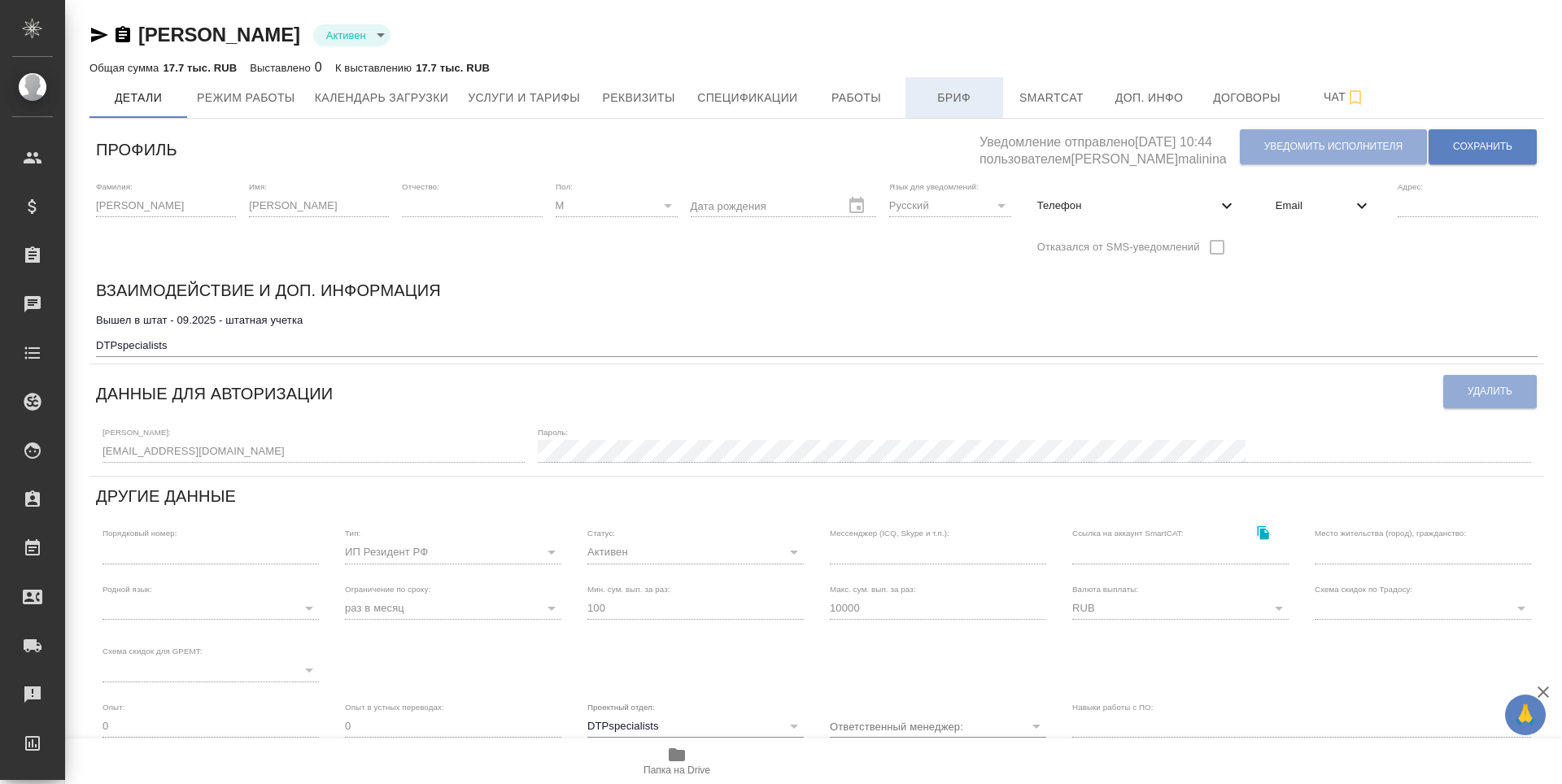
click at [932, 109] on button "Бриф" at bounding box center [955, 98] width 98 height 41
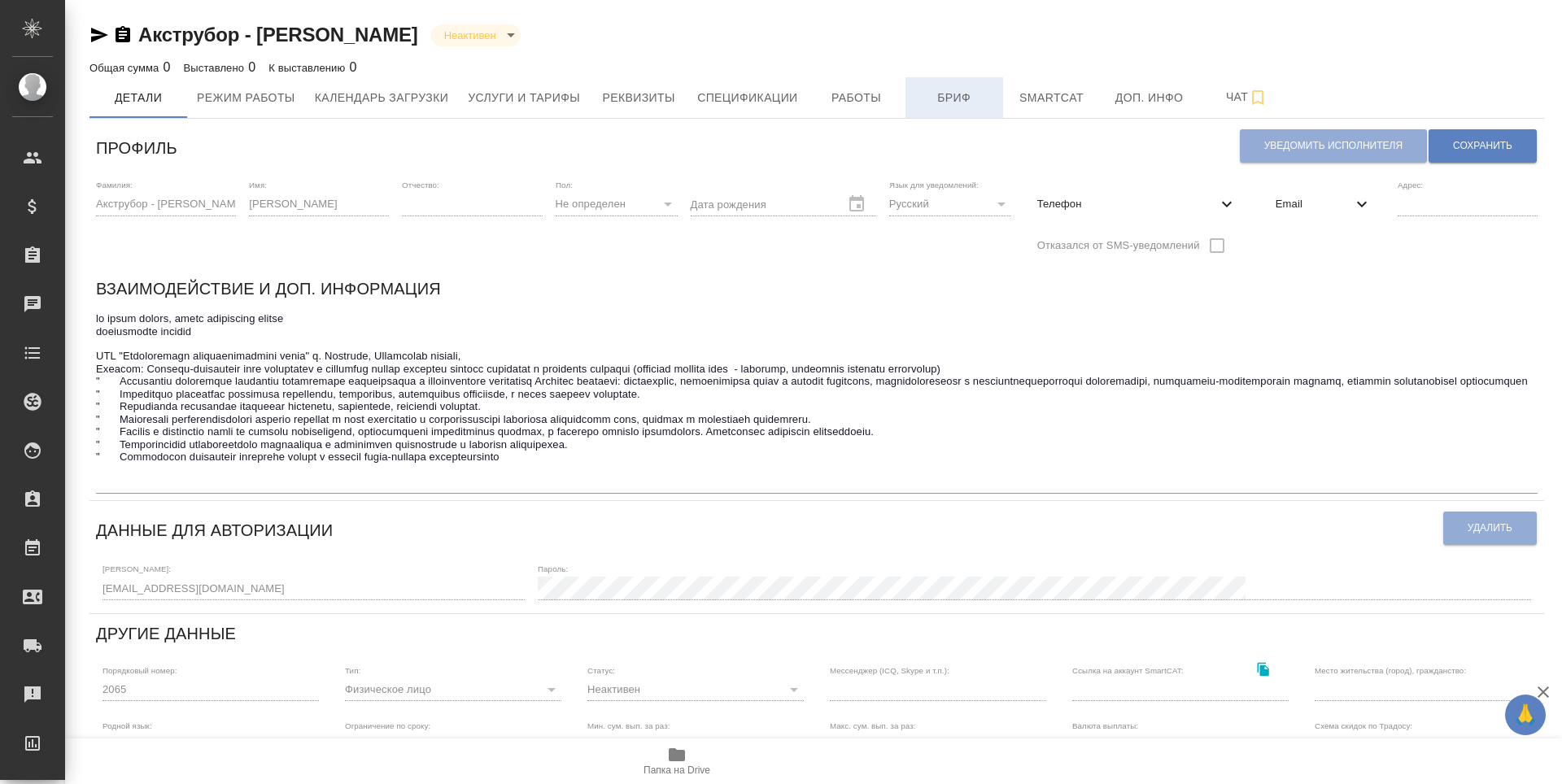
click at [944, 102] on span "Бриф" at bounding box center [955, 98] width 78 height 20
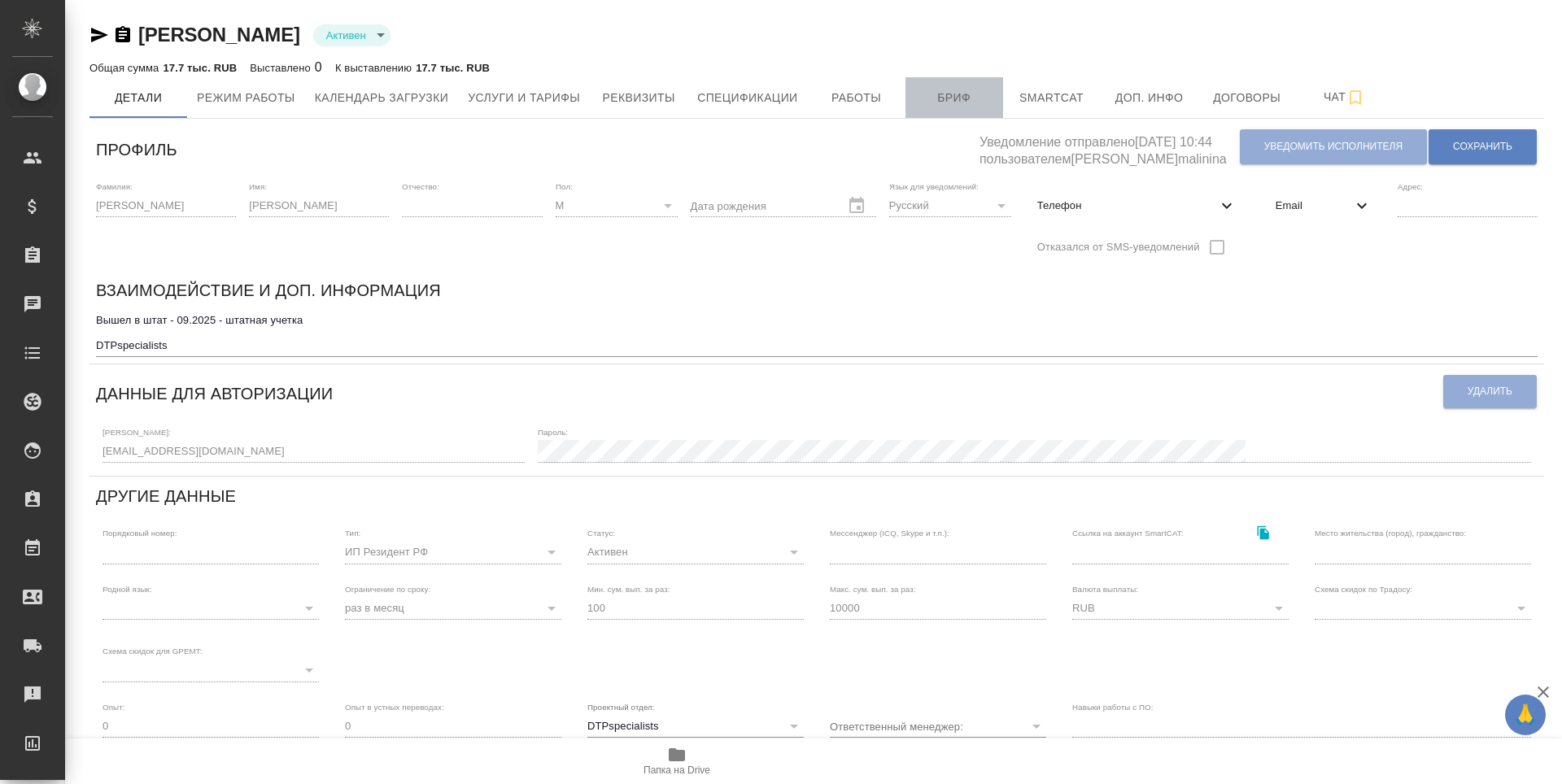
click at [972, 95] on span "Бриф" at bounding box center [955, 98] width 78 height 20
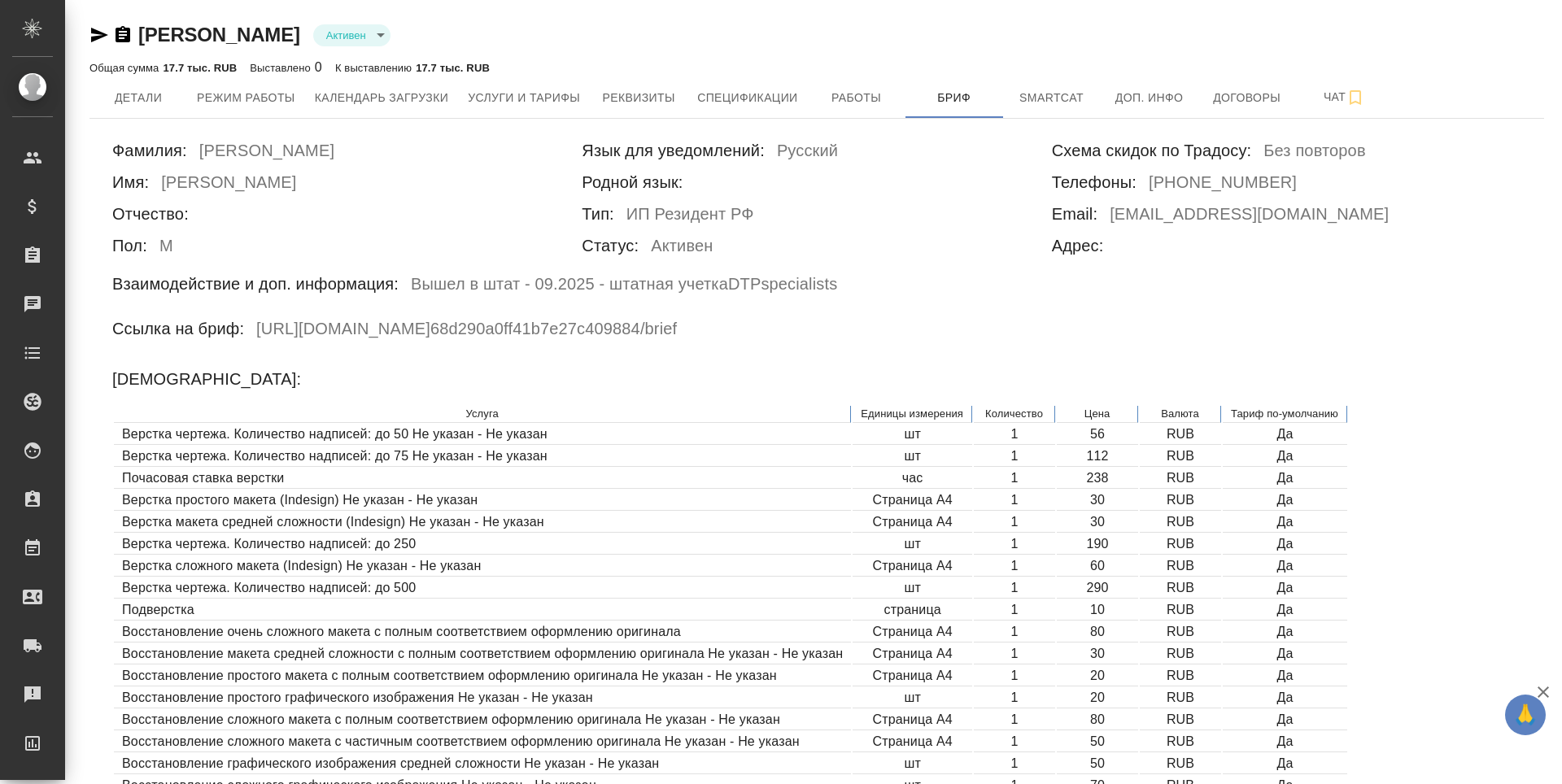
click at [96, 38] on icon "button" at bounding box center [99, 35] width 17 height 14
